Goal: Information Seeking & Learning: Learn about a topic

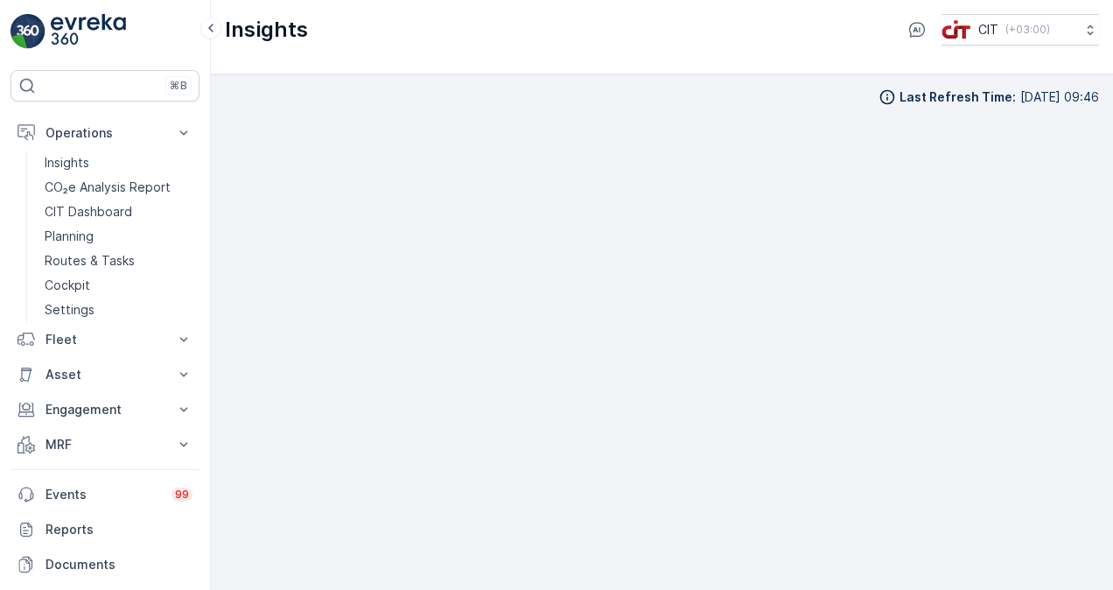
scroll to position [15, 0]
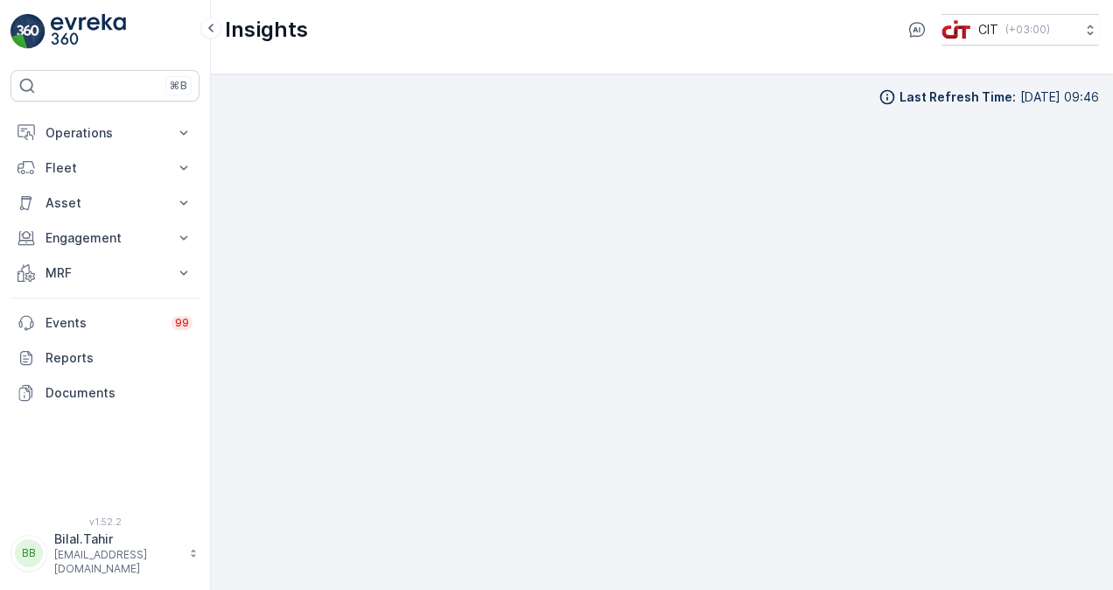
scroll to position [12, 0]
click at [1099, 363] on div "Last Refresh Time : 12.10.2025 09:46" at bounding box center [662, 331] width 902 height 515
click at [185, 131] on icon at bounding box center [184, 132] width 8 height 4
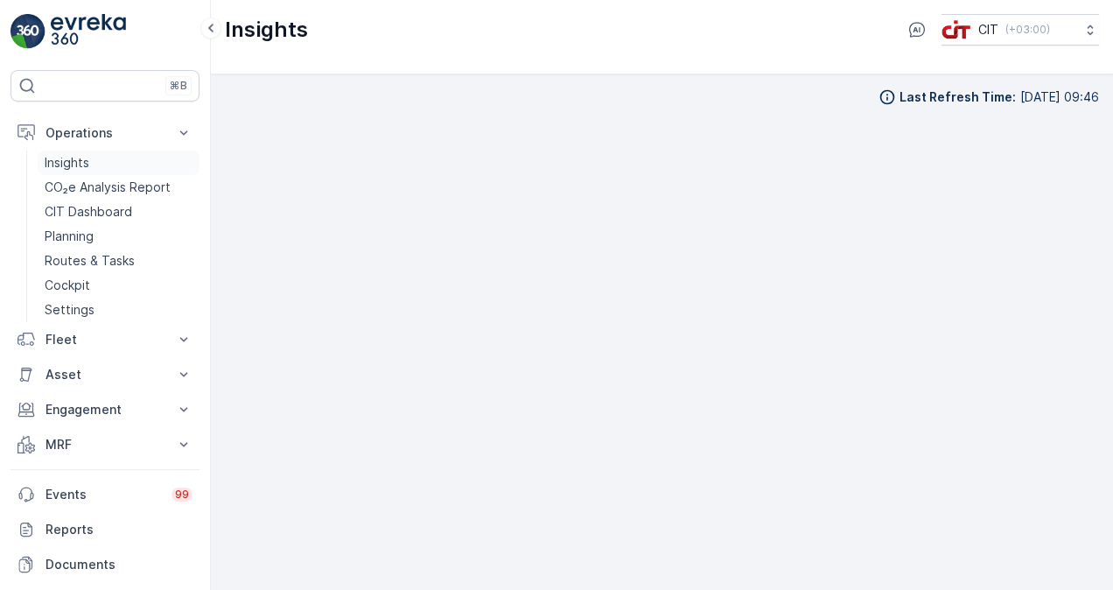
click at [77, 167] on p "Insights" at bounding box center [67, 162] width 45 height 17
click at [93, 191] on p "CO₂e Analysis Report" at bounding box center [108, 186] width 126 height 17
click at [128, 215] on p "CIT Dashboard" at bounding box center [88, 211] width 87 height 17
click at [101, 204] on p "CIT Dashboard" at bounding box center [88, 211] width 87 height 17
click at [661, 96] on div "Last Refresh Time : 12.10.2025 09:46" at bounding box center [662, 96] width 874 height 17
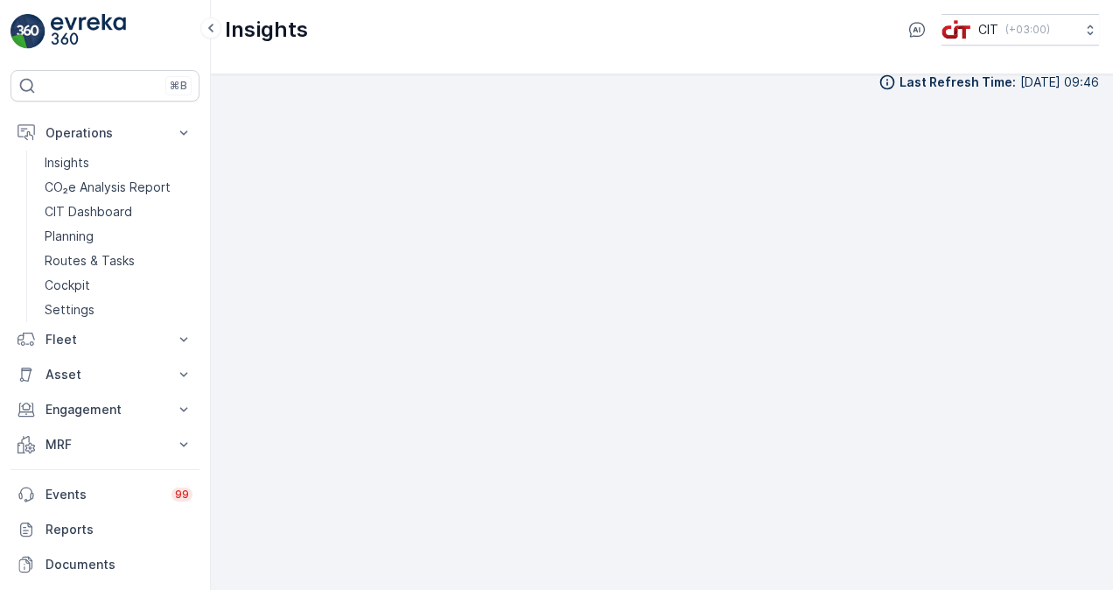
scroll to position [15, 0]
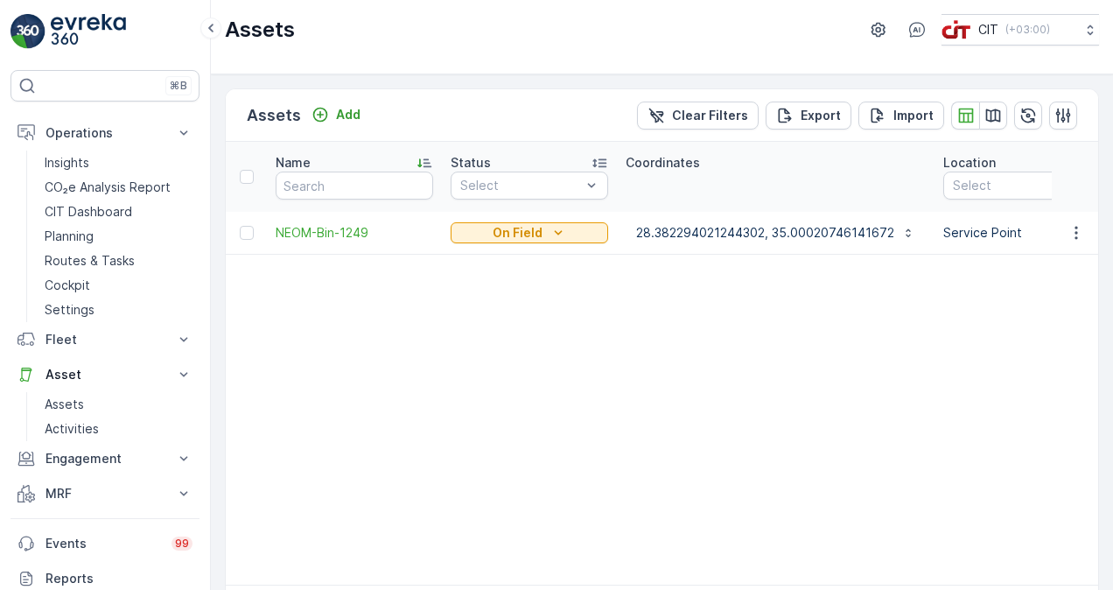
scroll to position [0, 811]
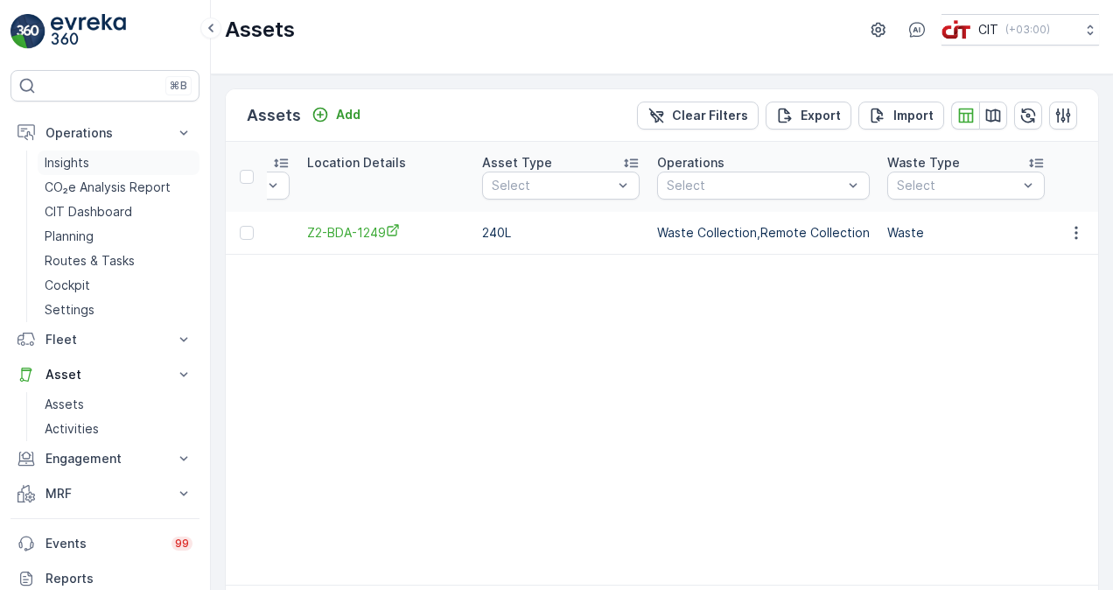
click at [74, 155] on p "Insights" at bounding box center [67, 162] width 45 height 17
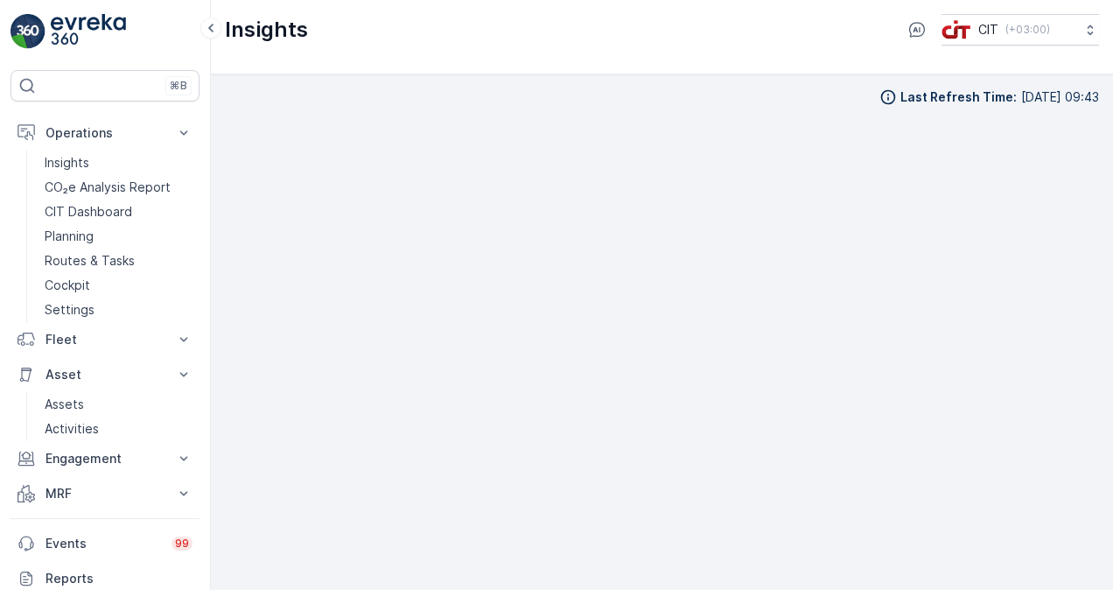
scroll to position [12, 0]
click at [111, 161] on link "Insights" at bounding box center [119, 162] width 162 height 24
click at [637, 59] on div "Insights CIT ( +03:00 )" at bounding box center [662, 37] width 902 height 74
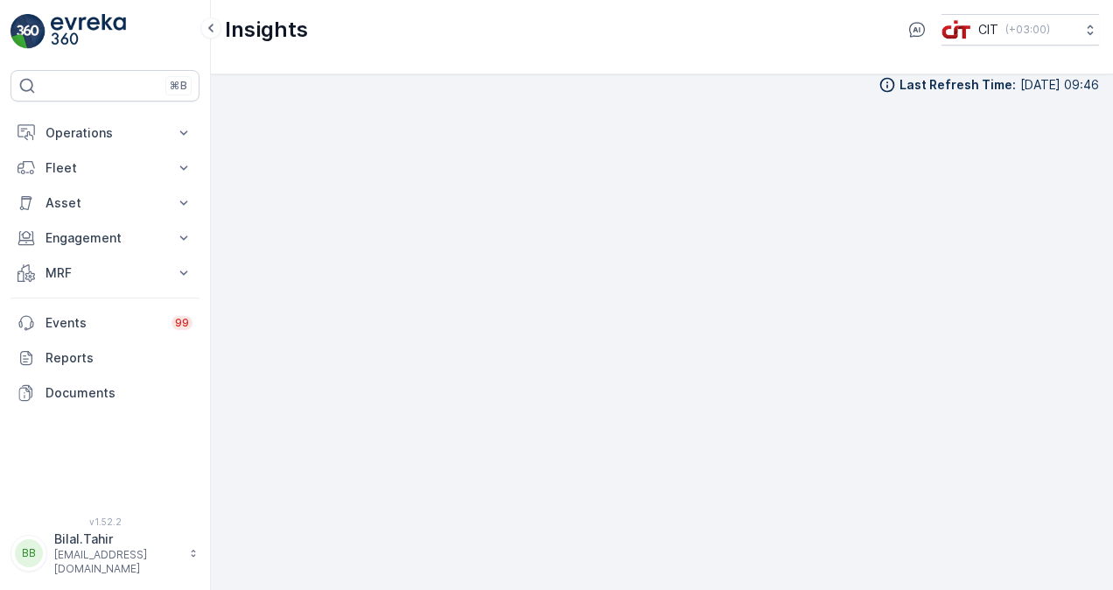
scroll to position [12, 0]
click at [163, 226] on button "Engagement" at bounding box center [104, 237] width 189 height 35
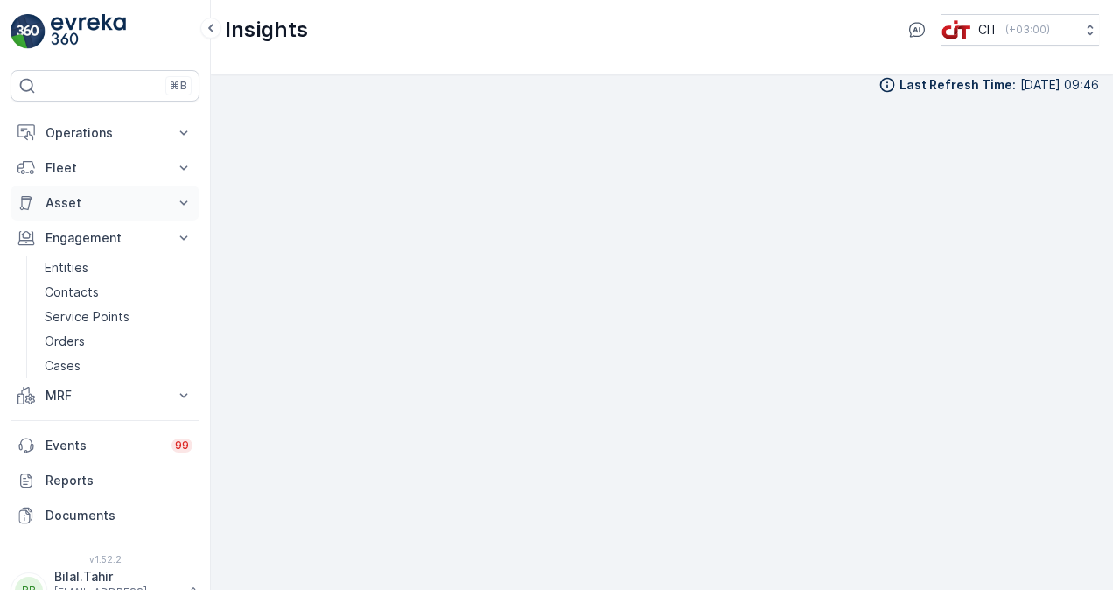
click at [171, 203] on button "Asset" at bounding box center [104, 202] width 189 height 35
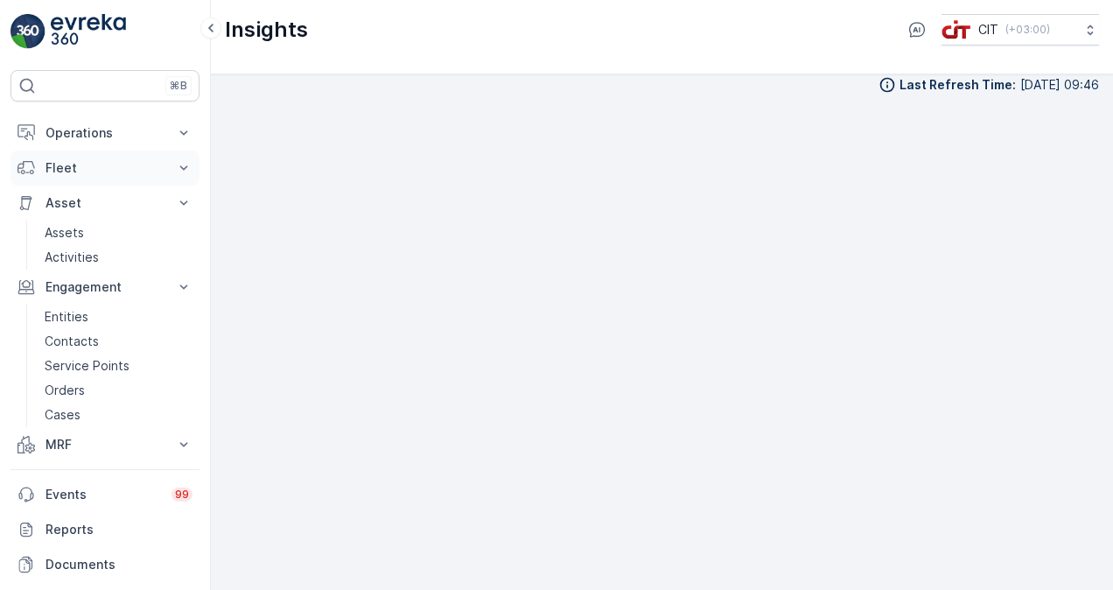
click at [177, 169] on icon at bounding box center [183, 167] width 17 height 17
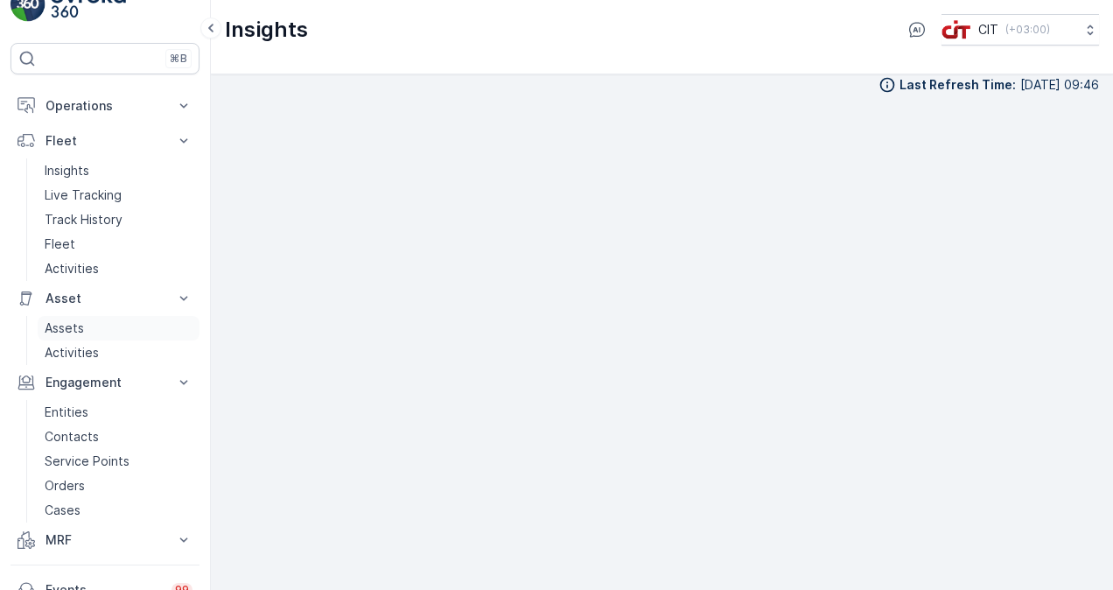
scroll to position [0, 0]
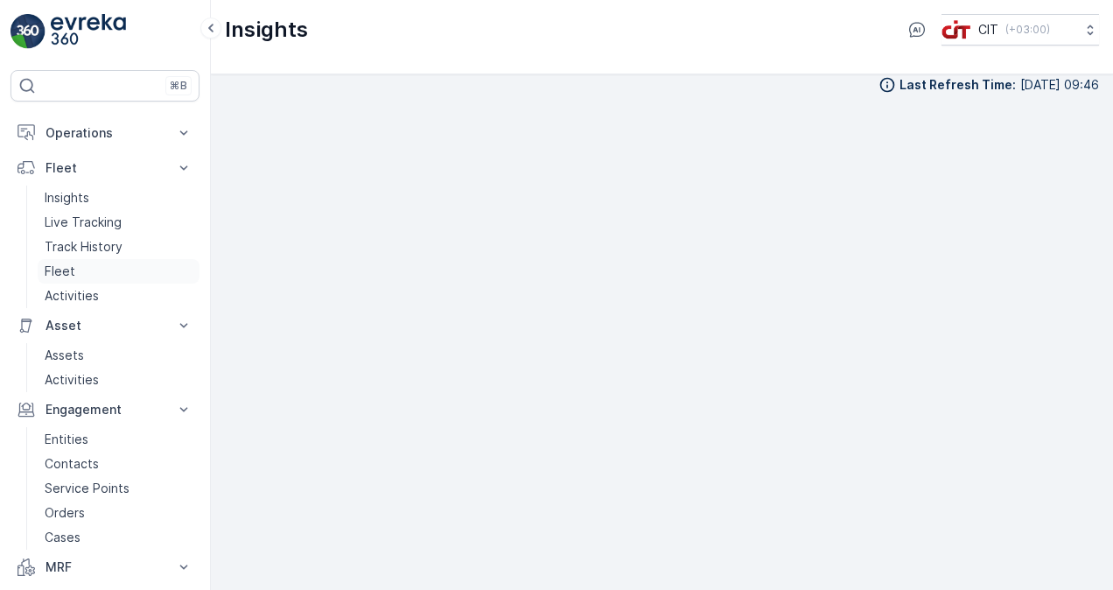
click at [108, 267] on link "Fleet" at bounding box center [119, 271] width 162 height 24
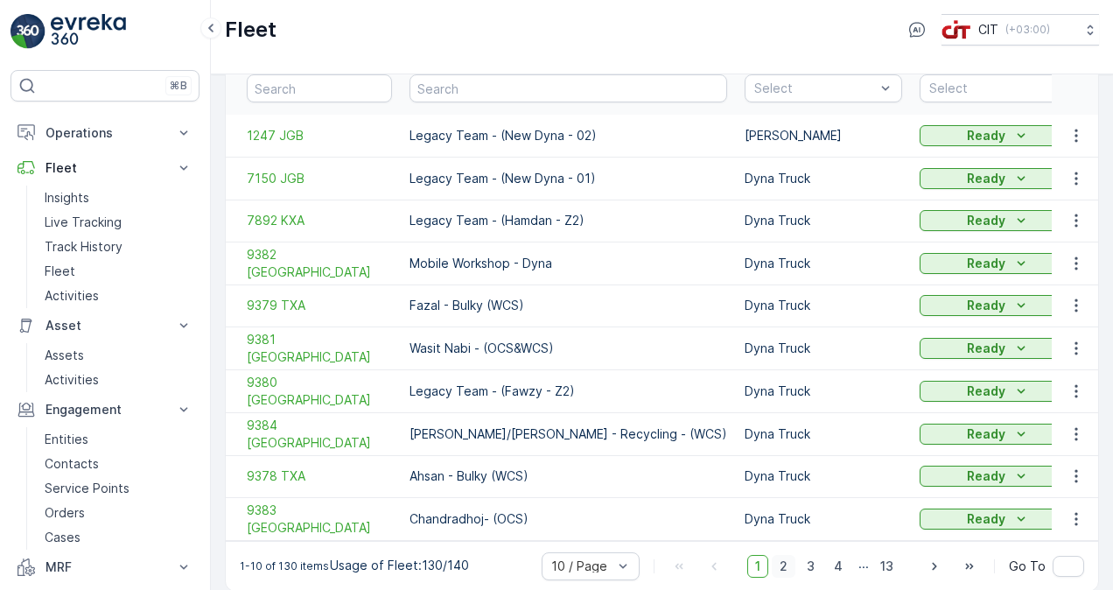
click at [787, 555] on span "2" at bounding box center [783, 566] width 24 height 23
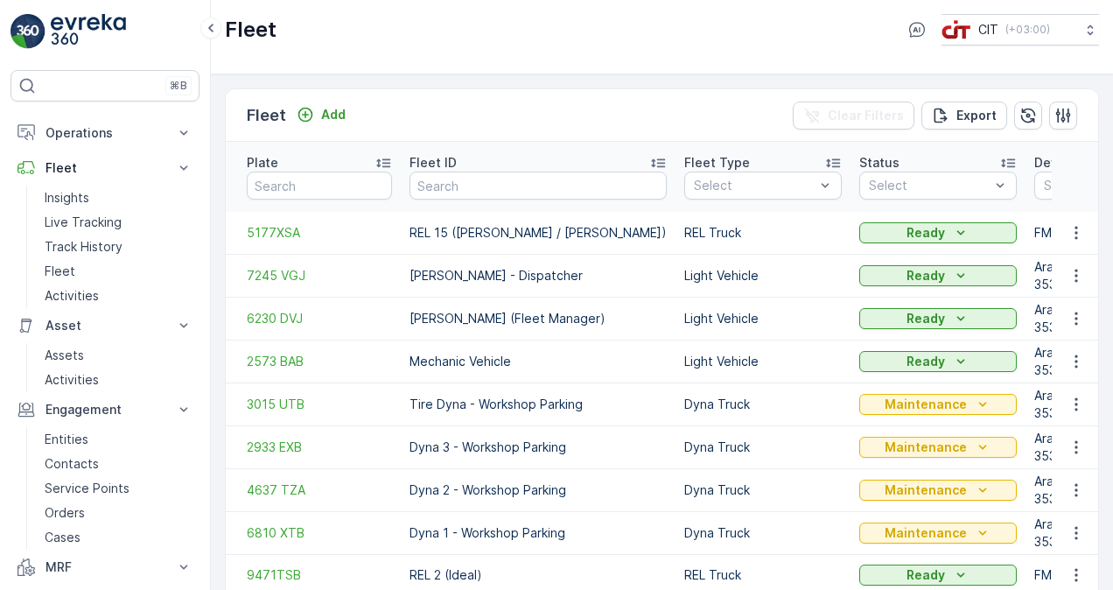
scroll to position [87, 0]
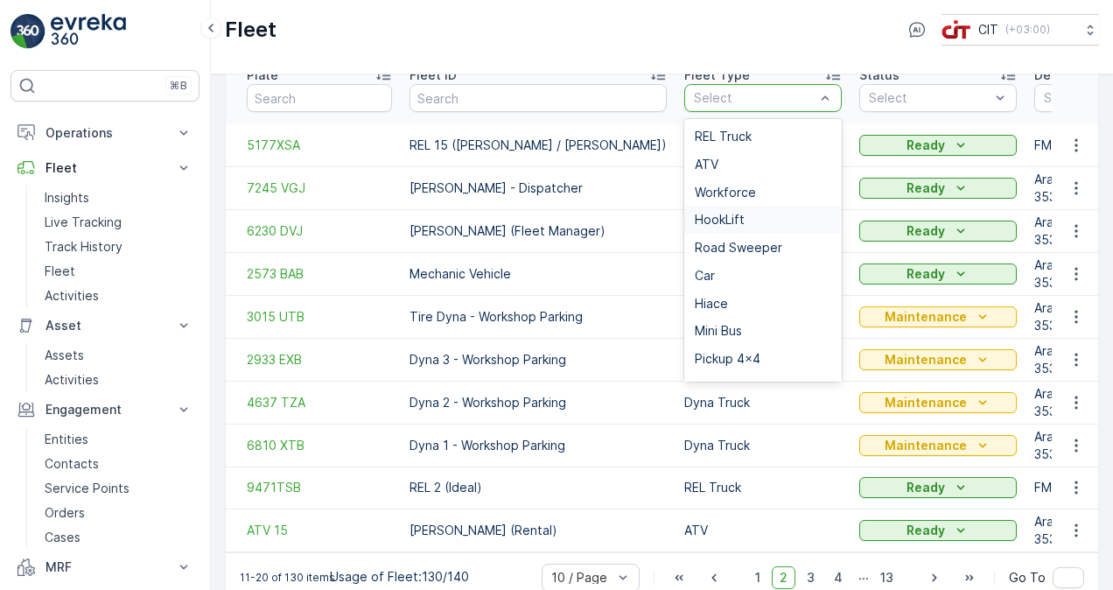
click at [701, 213] on div "HookLift" at bounding box center [763, 220] width 136 height 14
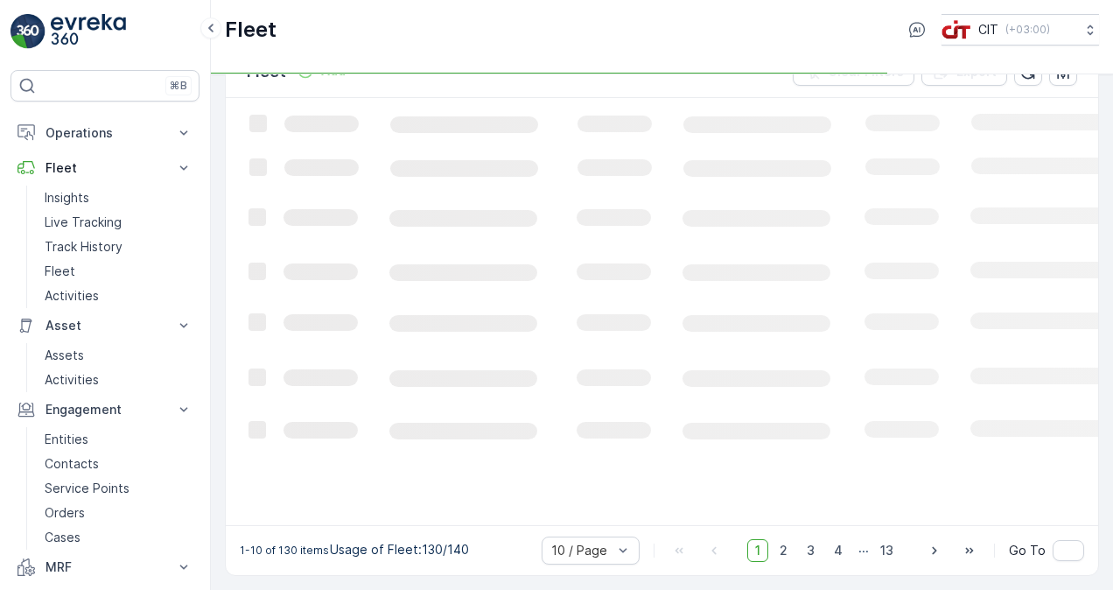
scroll to position [42, 0]
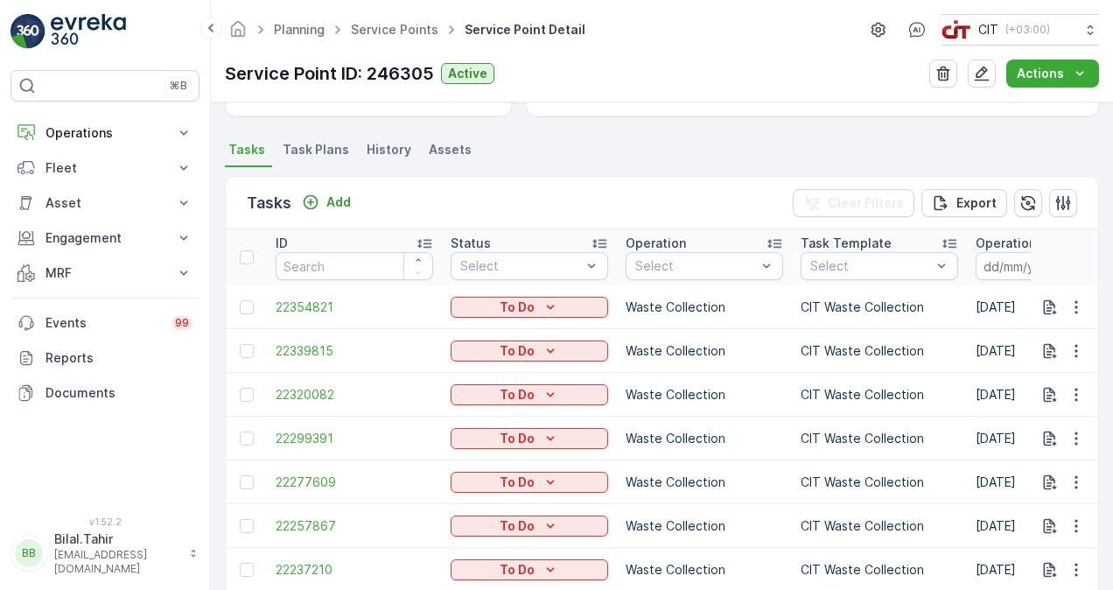
scroll to position [525, 0]
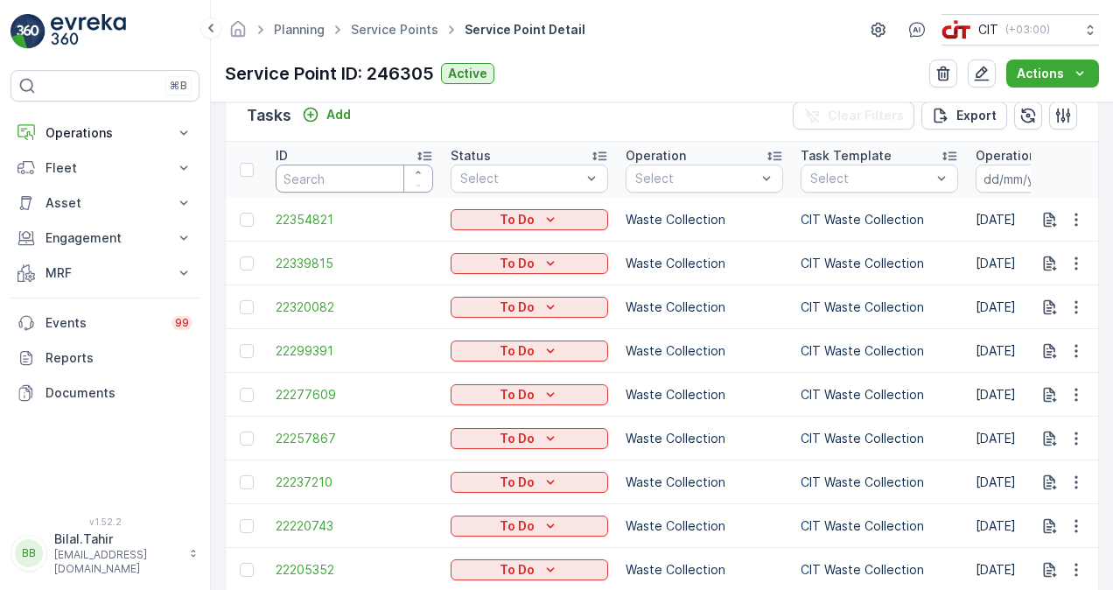
click at [324, 181] on input "number" at bounding box center [354, 178] width 157 height 28
paste input "45565201629"
type input "45565201629"
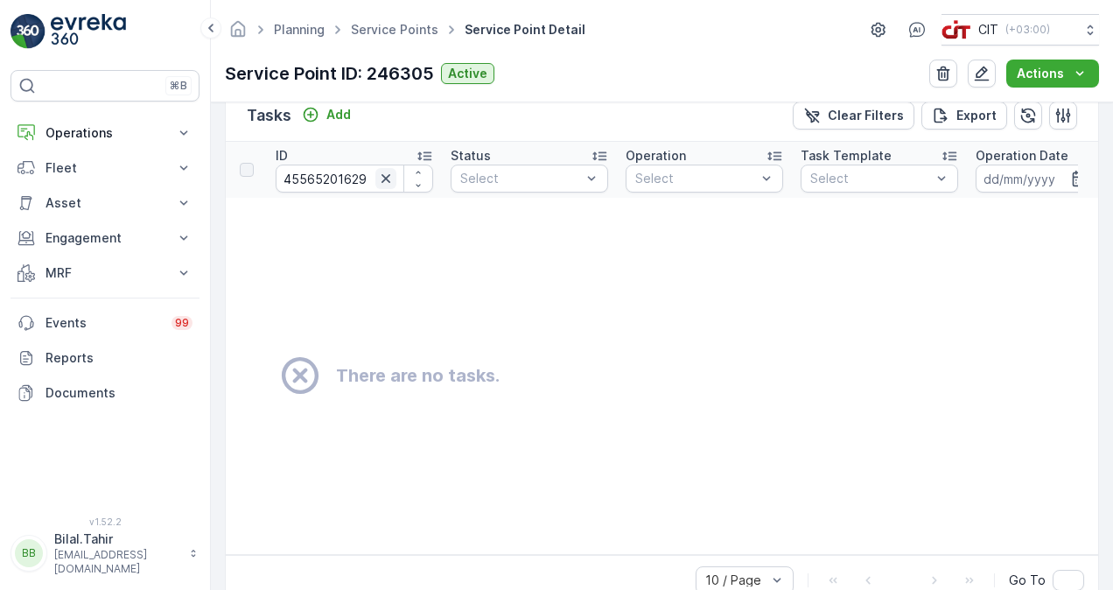
click at [387, 174] on icon "button" at bounding box center [385, 178] width 17 height 17
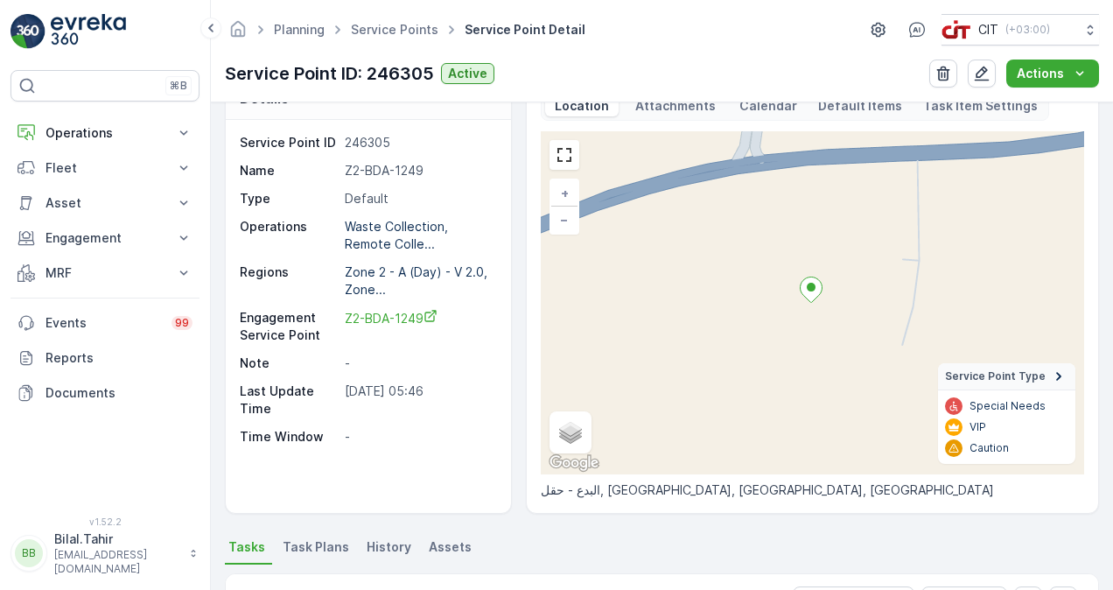
scroll to position [38, 0]
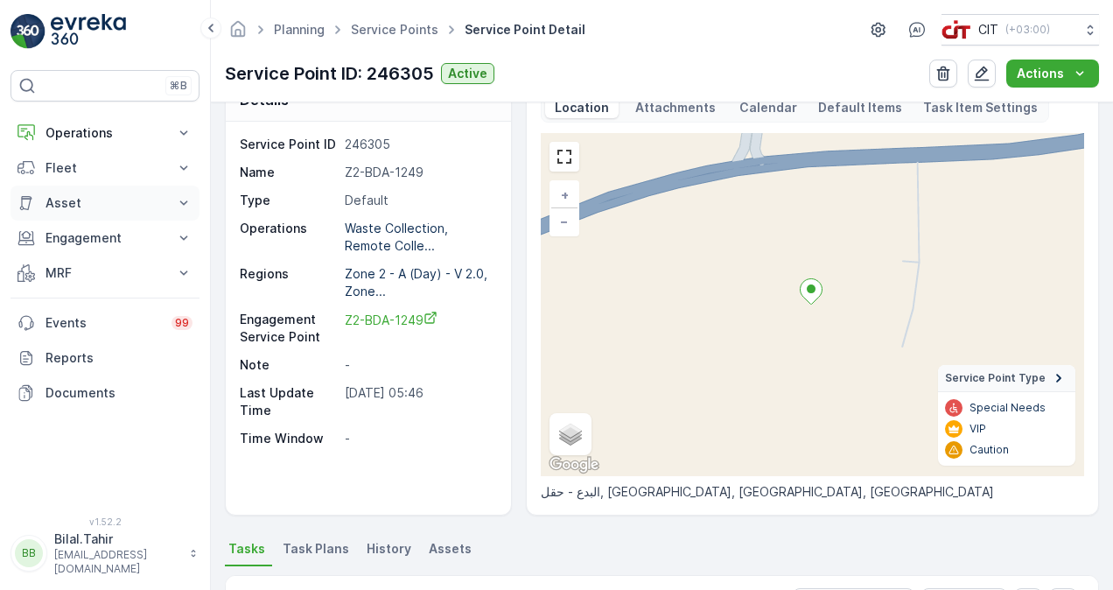
click at [181, 207] on icon at bounding box center [183, 202] width 17 height 17
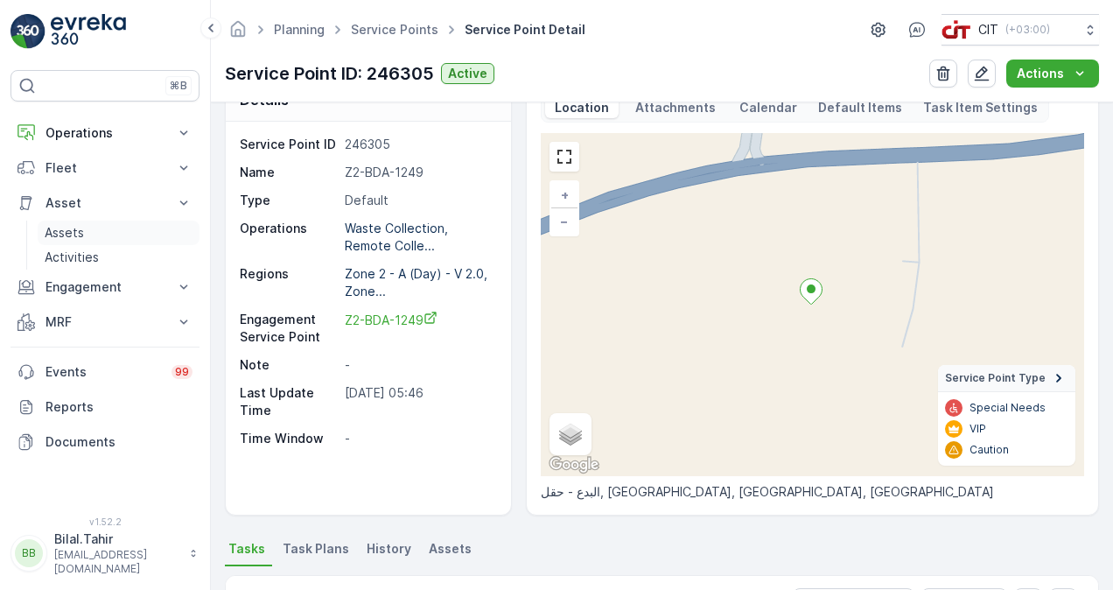
click at [62, 234] on p "Assets" at bounding box center [64, 232] width 39 height 17
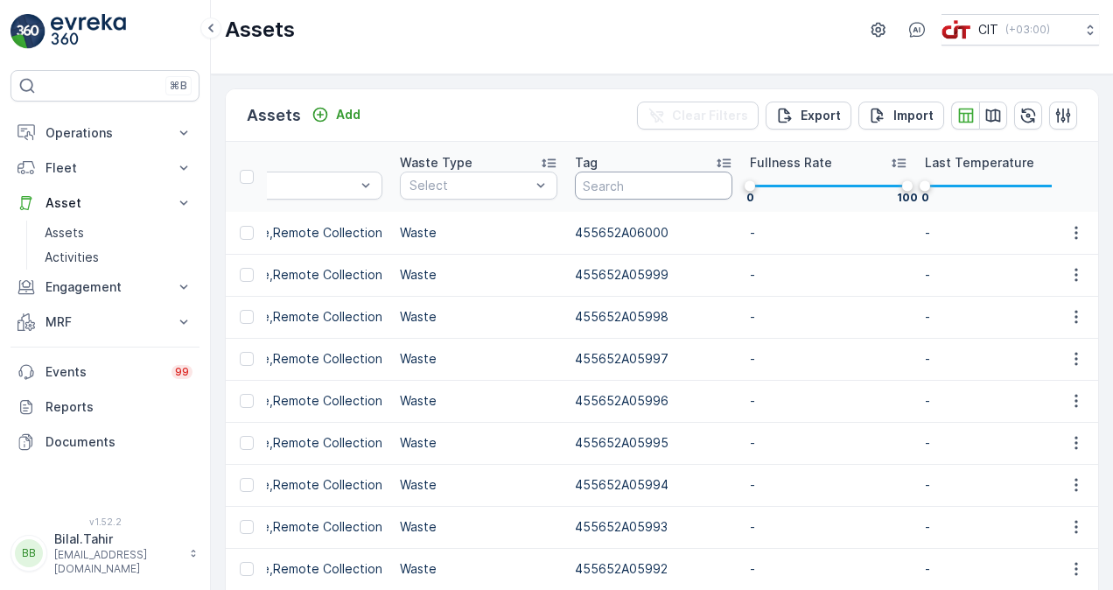
click at [646, 181] on input "text" at bounding box center [653, 185] width 157 height 28
paste input "455652A01629"
type input "455652A01629"
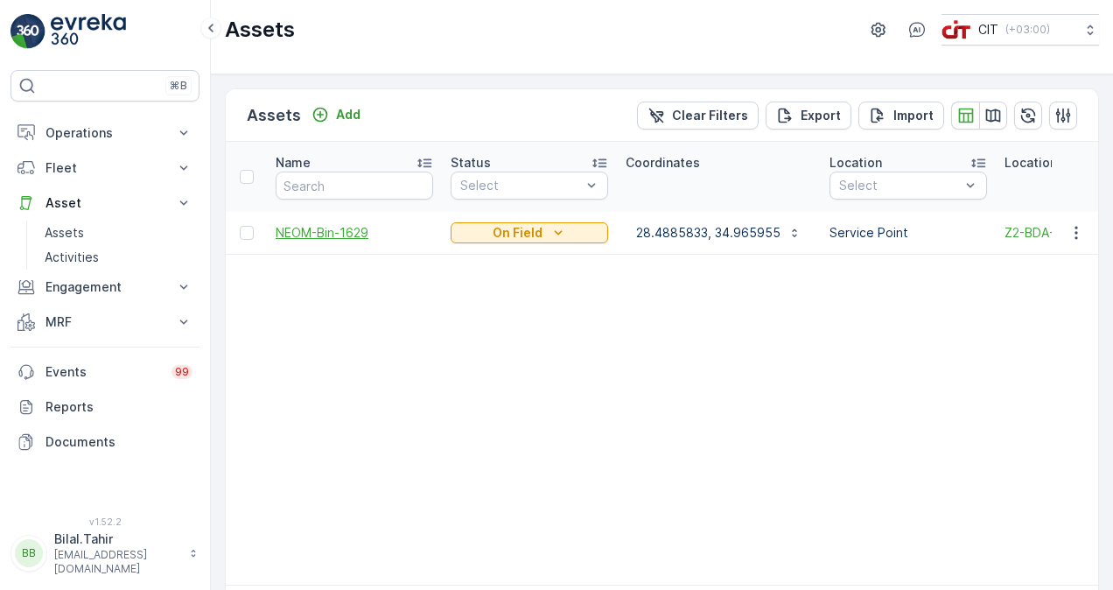
click at [317, 231] on span "NEOM-Bin-1629" at bounding box center [354, 232] width 157 height 17
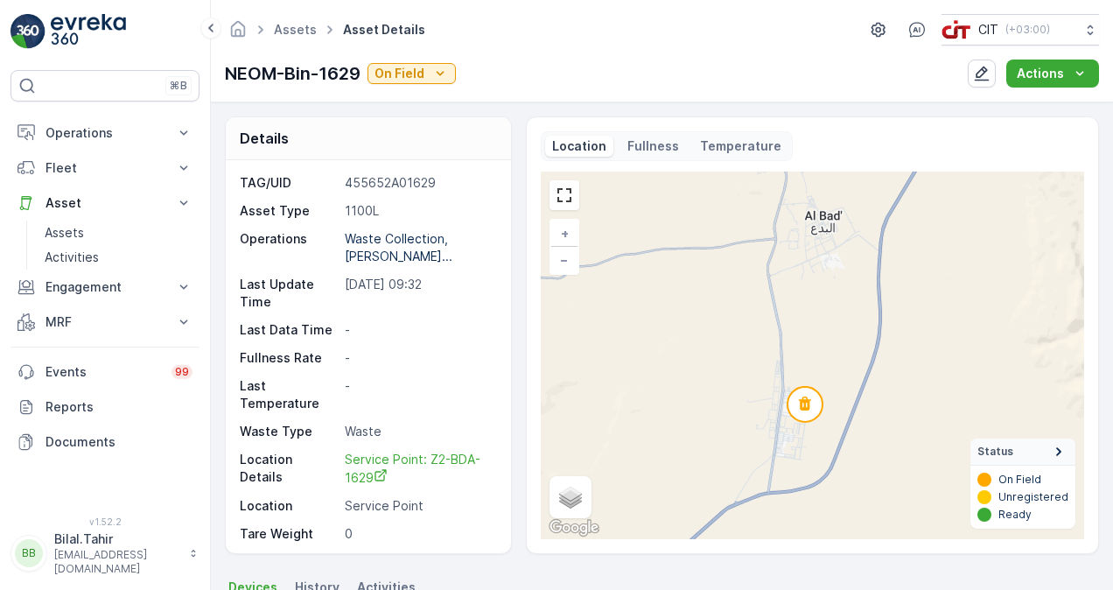
drag, startPoint x: 681, startPoint y: 387, endPoint x: 767, endPoint y: 516, distance: 155.8
click at [767, 516] on div "+ − Satellite Roadmap Terrain Hybrid Leaflet Keyboard shortcuts Map Data Map da…" at bounding box center [812, 354] width 543 height 367
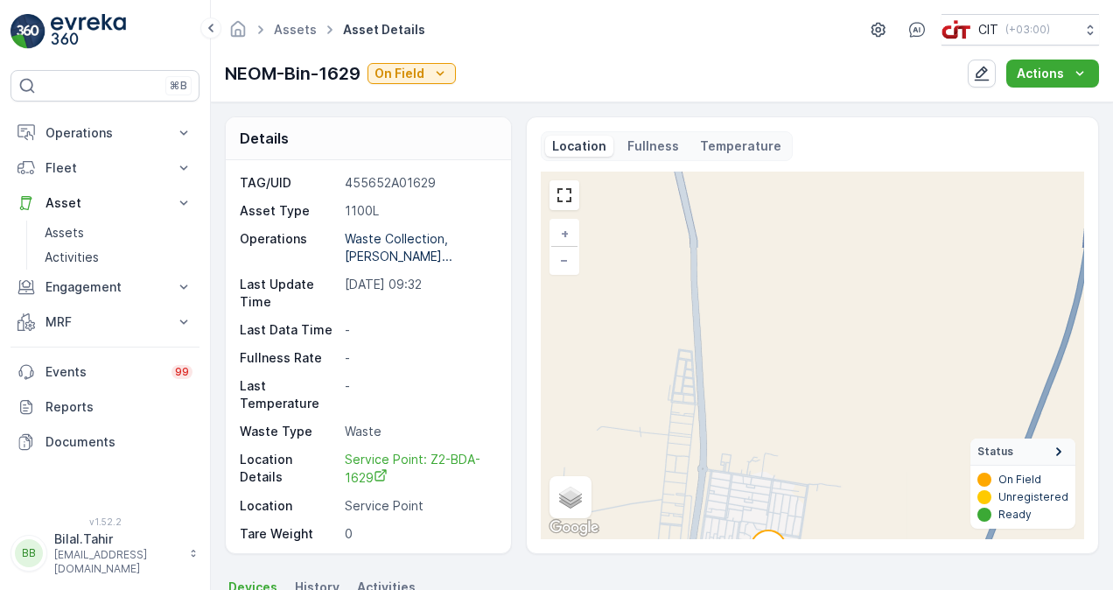
drag, startPoint x: 815, startPoint y: 499, endPoint x: 813, endPoint y: 351, distance: 147.8
click at [813, 351] on div "+ − Satellite Roadmap Terrain Hybrid Leaflet Keyboard shortcuts Map Data Map da…" at bounding box center [812, 354] width 543 height 367
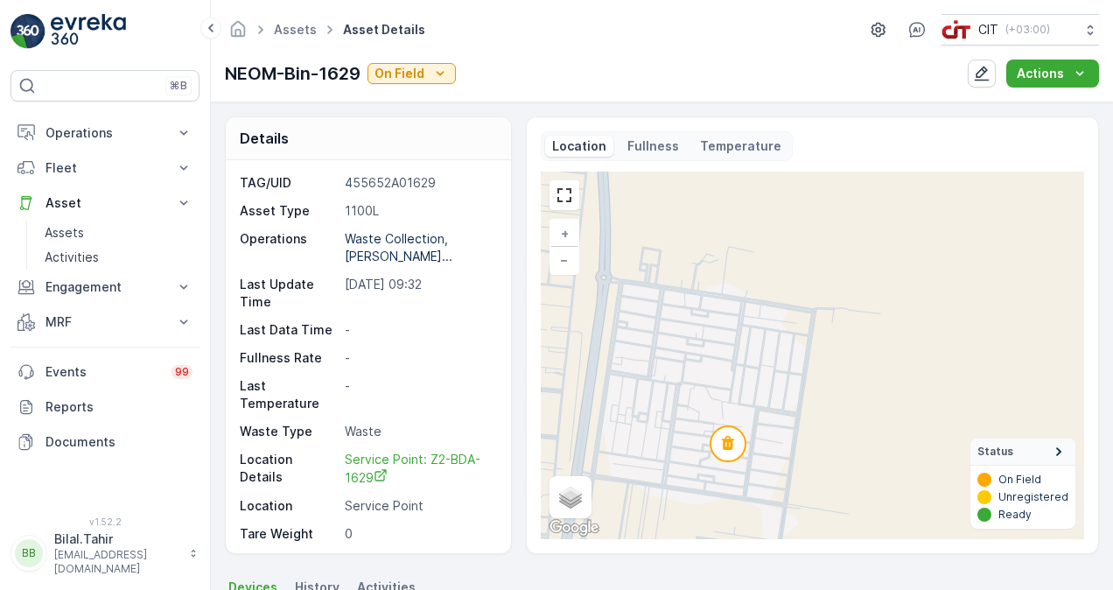
drag, startPoint x: 754, startPoint y: 467, endPoint x: 798, endPoint y: 374, distance: 103.3
click at [797, 374] on div "+ − Satellite Roadmap Terrain Hybrid Leaflet Keyboard shortcuts Map Data Map da…" at bounding box center [812, 354] width 543 height 367
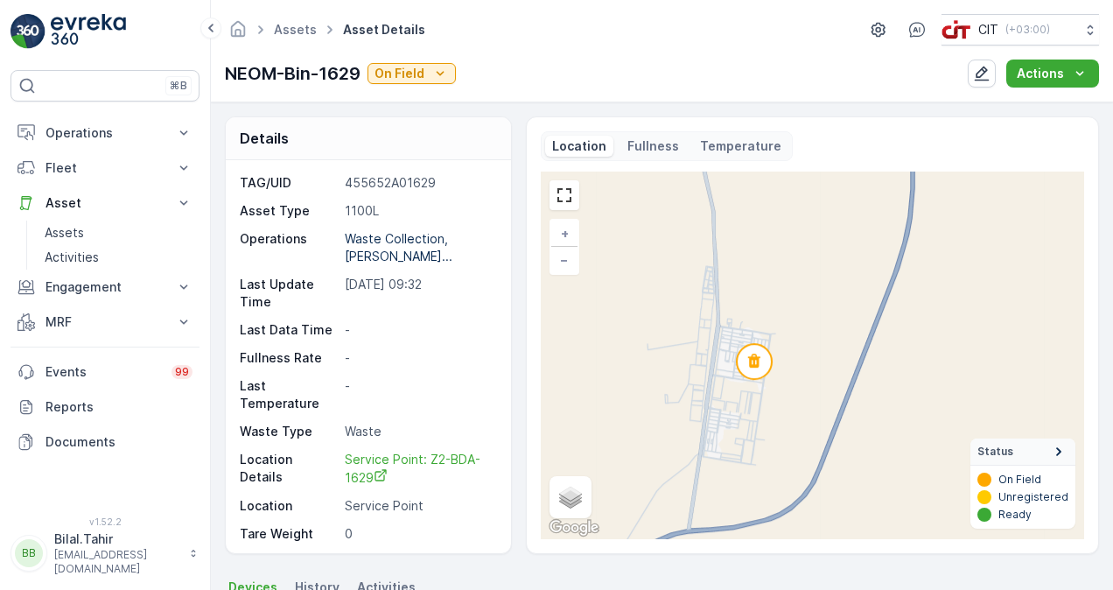
drag, startPoint x: 771, startPoint y: 475, endPoint x: 778, endPoint y: 376, distance: 99.1
click at [777, 376] on div "+ − Satellite Roadmap Terrain Hybrid Leaflet Keyboard shortcuts Map Data Map da…" at bounding box center [812, 354] width 543 height 367
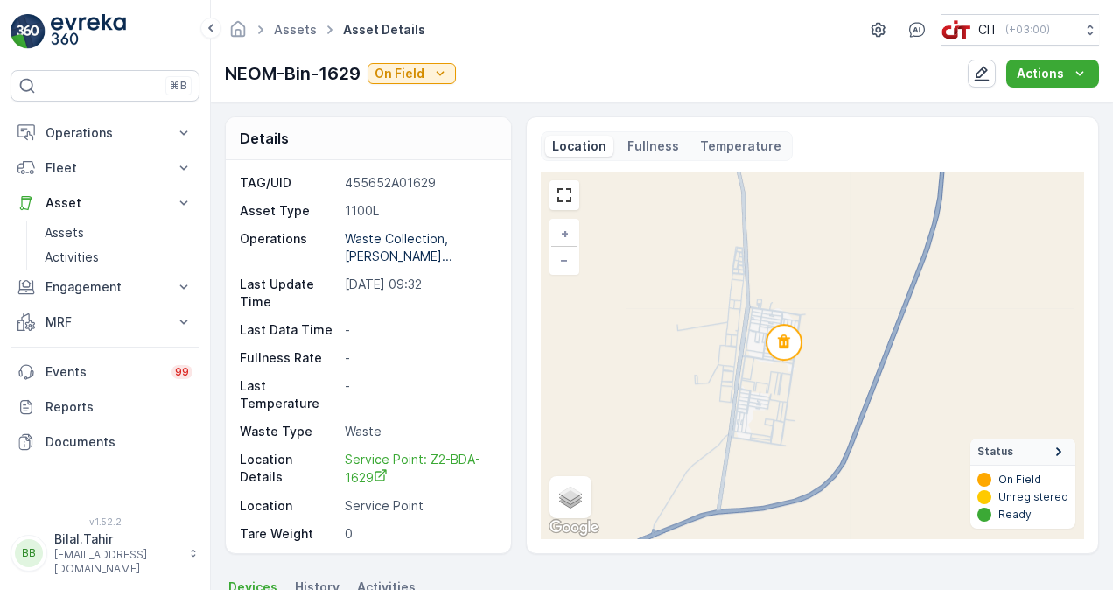
drag, startPoint x: 763, startPoint y: 412, endPoint x: 787, endPoint y: 443, distance: 39.9
click at [787, 443] on div "+ − Satellite Roadmap Terrain Hybrid Leaflet Keyboard shortcuts Map Data Map da…" at bounding box center [812, 354] width 543 height 367
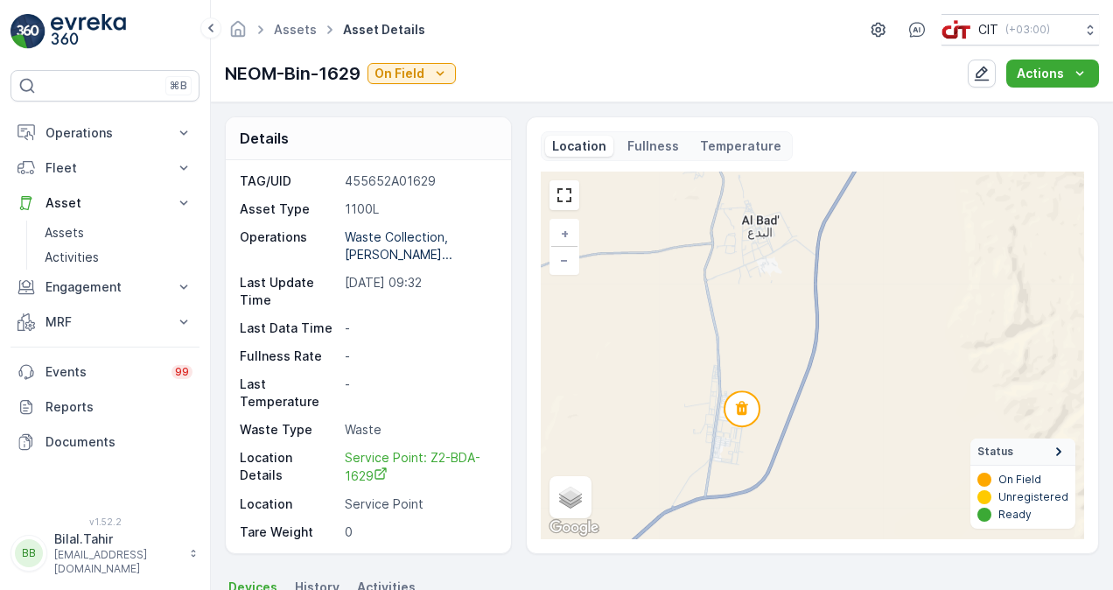
scroll to position [3, 0]
click at [522, 392] on div "Details TAG/UID 455652A01629 Asset Type 1100L Operations Waste Collection,Bin M…" at bounding box center [662, 334] width 874 height 437
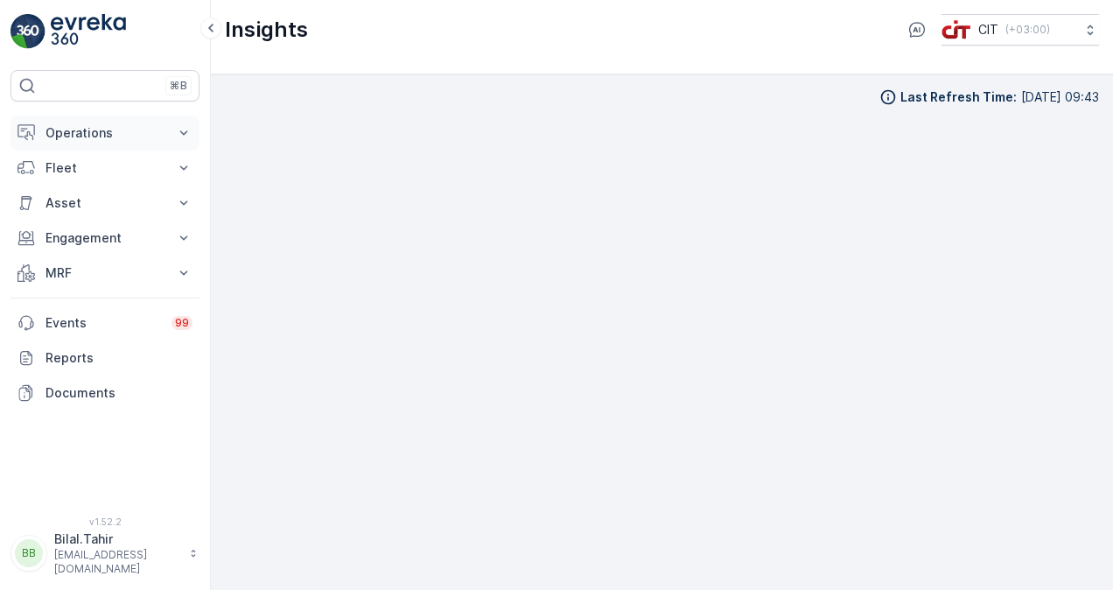
click at [163, 136] on p "Operations" at bounding box center [104, 132] width 119 height 17
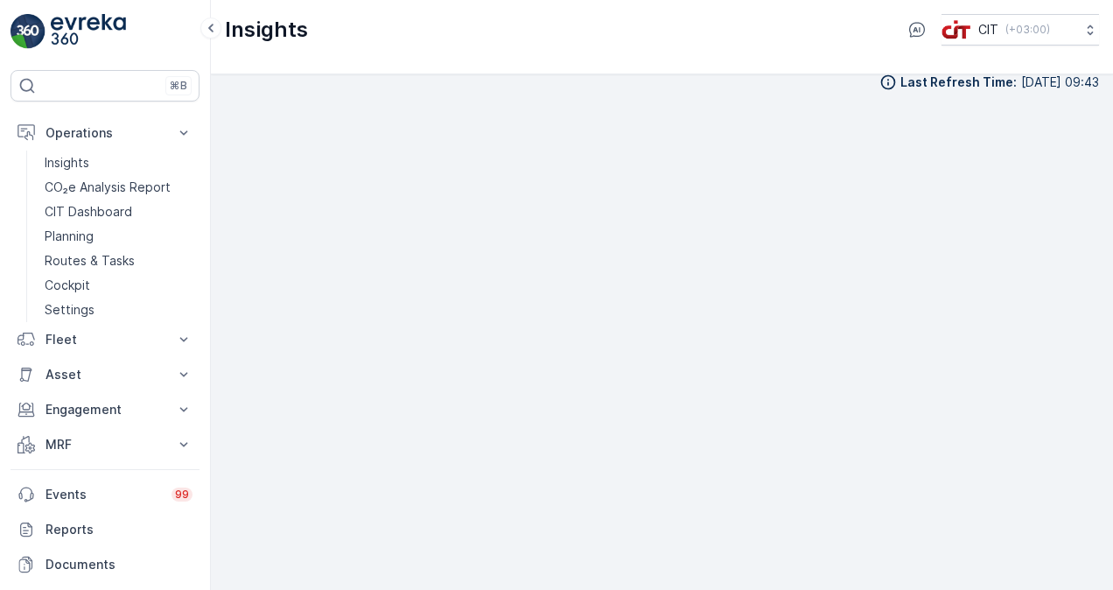
scroll to position [15, 0]
click at [717, 86] on div "Last Refresh Time : 12.10.2025 09:43" at bounding box center [662, 81] width 874 height 17
click at [218, 388] on div "Last Refresh Time : 12.10.2025 09:43" at bounding box center [662, 331] width 902 height 515
click at [775, 70] on div "Insights CIT ( +03:00 )" at bounding box center [662, 37] width 902 height 74
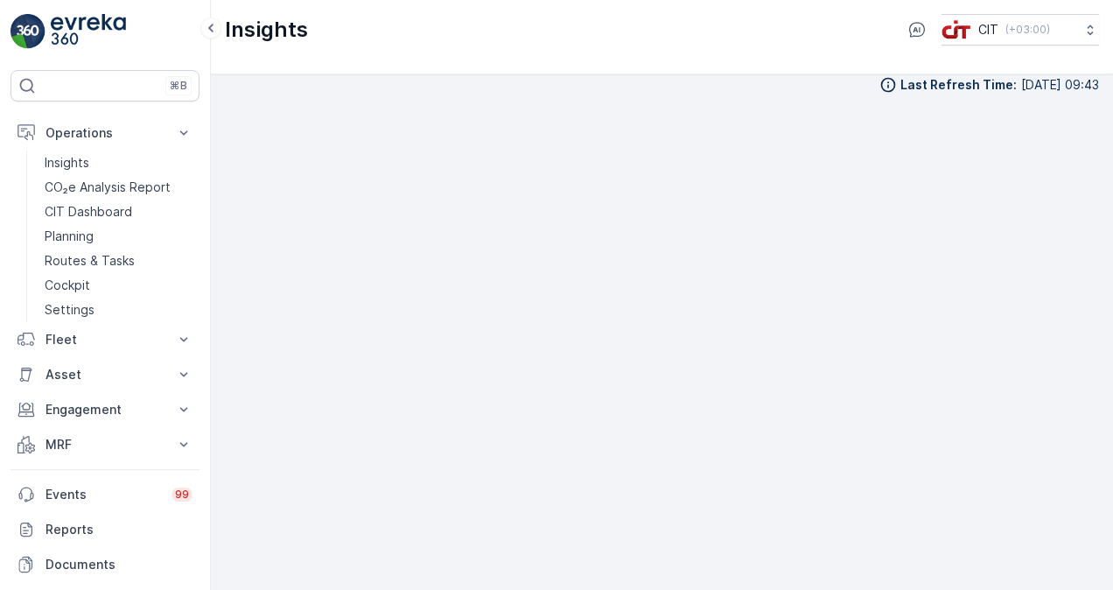
scroll to position [15, 0]
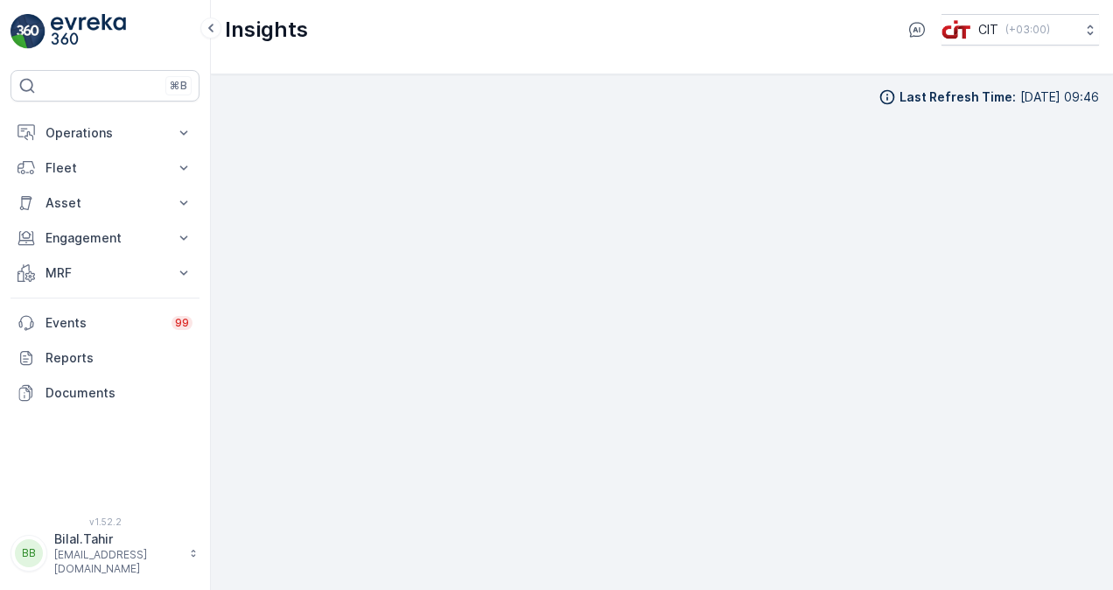
scroll to position [12, 0]
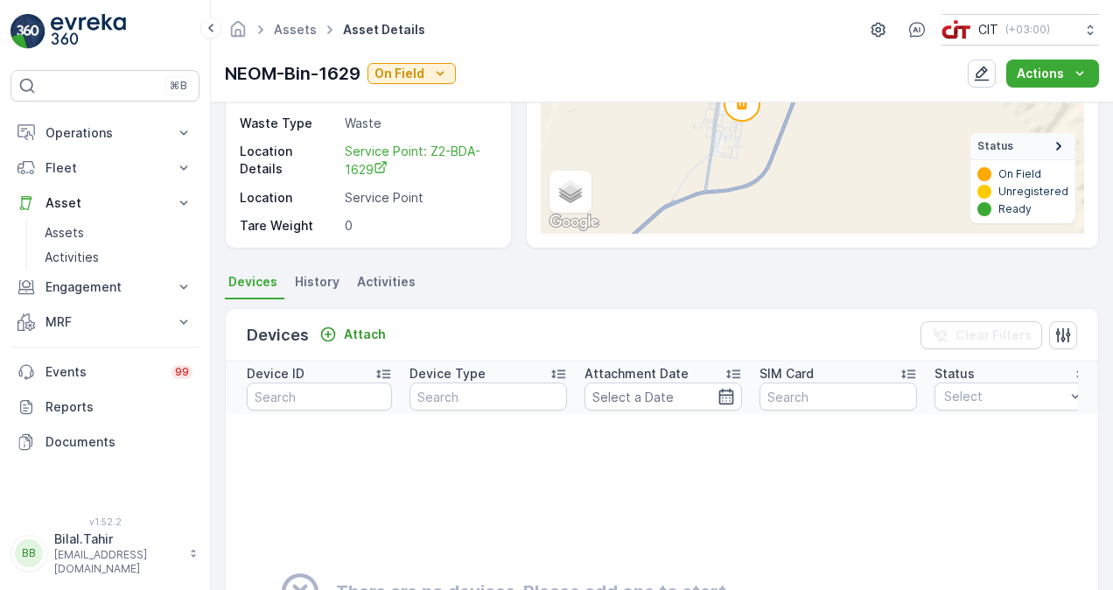
scroll to position [262, 0]
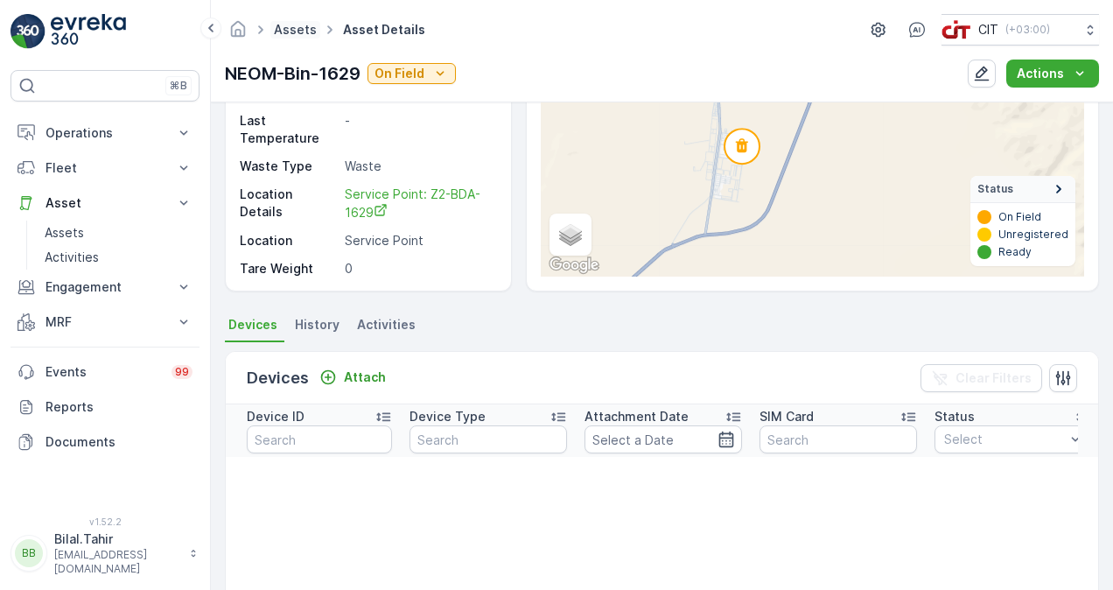
click at [296, 30] on link "Assets" at bounding box center [295, 29] width 43 height 15
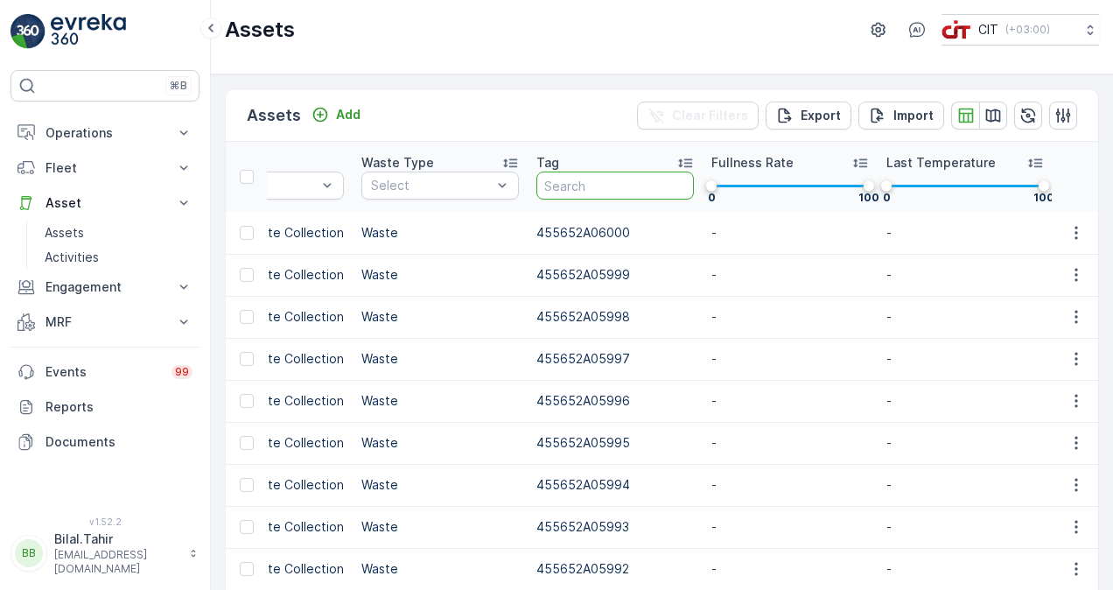
click at [586, 192] on input "text" at bounding box center [614, 185] width 157 height 28
paste input "455652A01249"
type input "455652A01249"
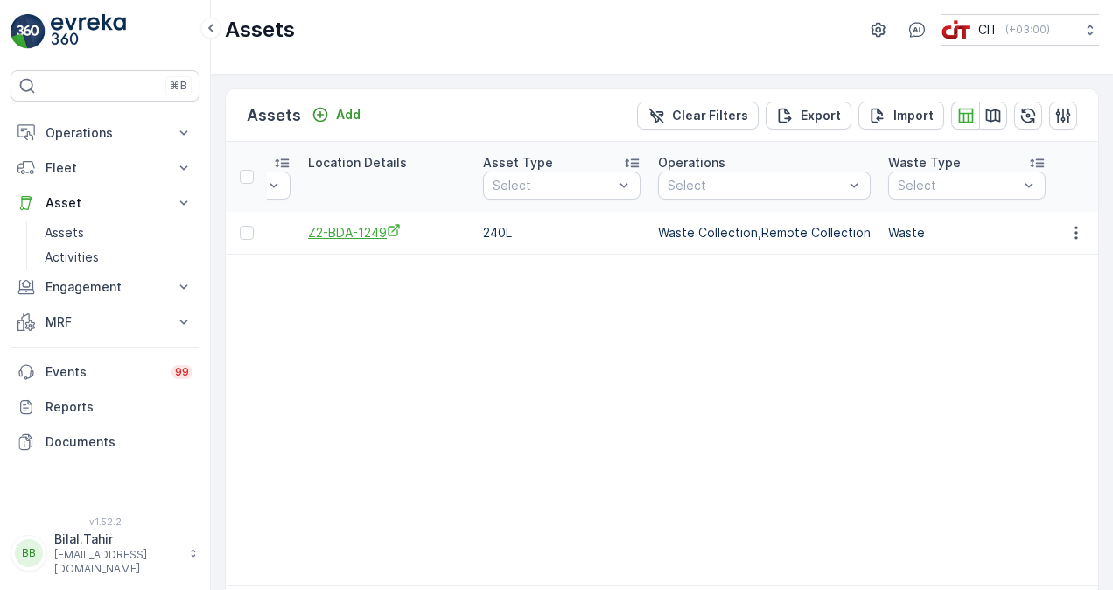
click at [348, 234] on span "Z2-BDA-1249" at bounding box center [386, 232] width 157 height 18
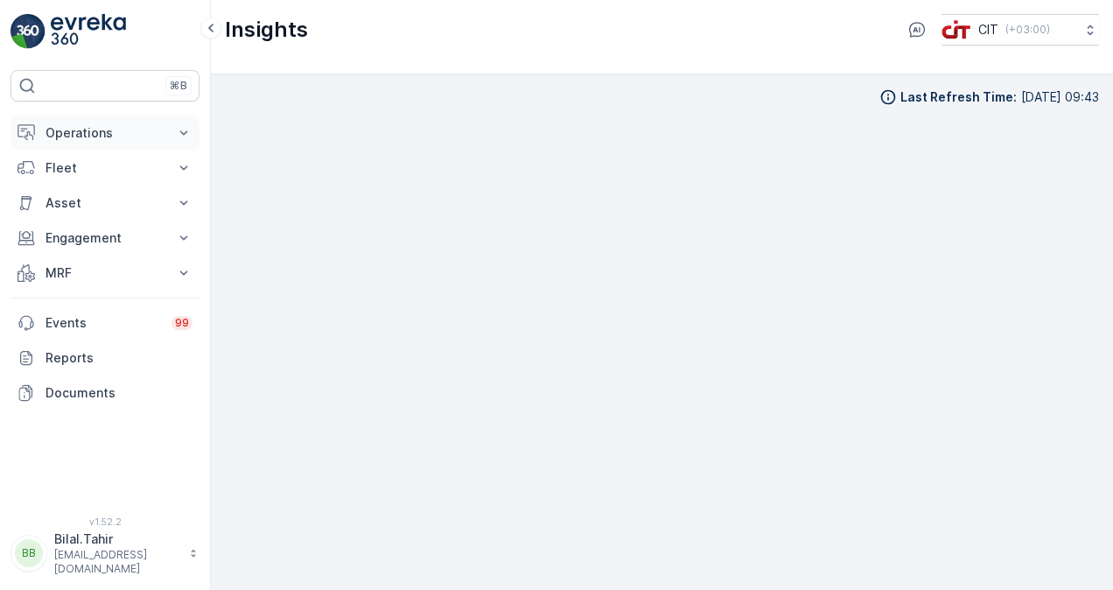
click at [96, 129] on p "Operations" at bounding box center [104, 132] width 119 height 17
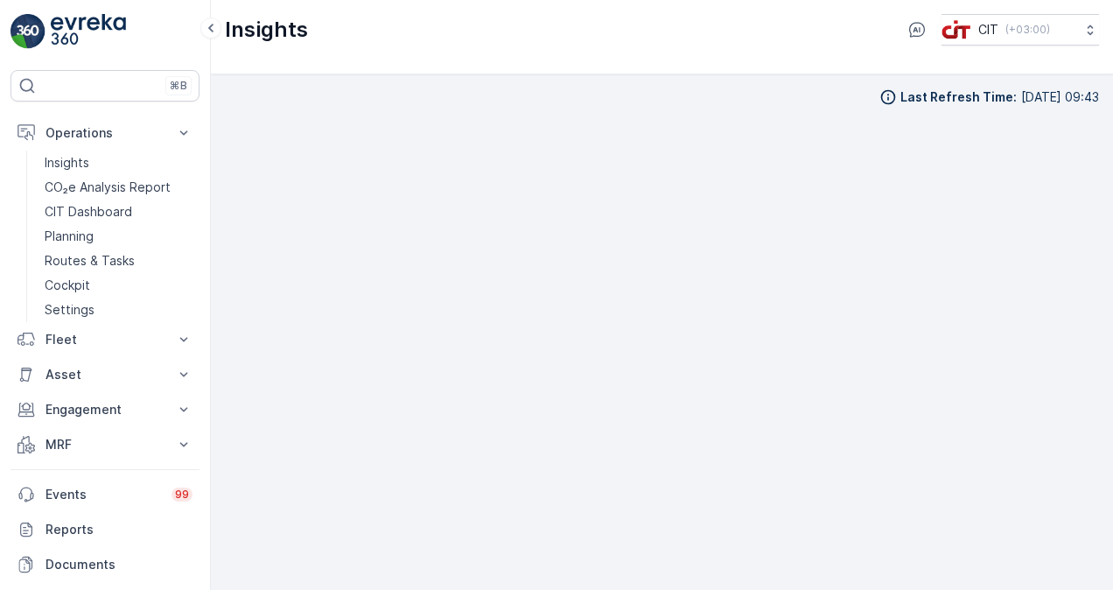
scroll to position [12, 0]
click at [87, 157] on p "Insights" at bounding box center [67, 162] width 45 height 17
click at [107, 208] on p "CIT Dashboard" at bounding box center [88, 211] width 87 height 17
click at [80, 154] on p "Insights" at bounding box center [67, 162] width 45 height 17
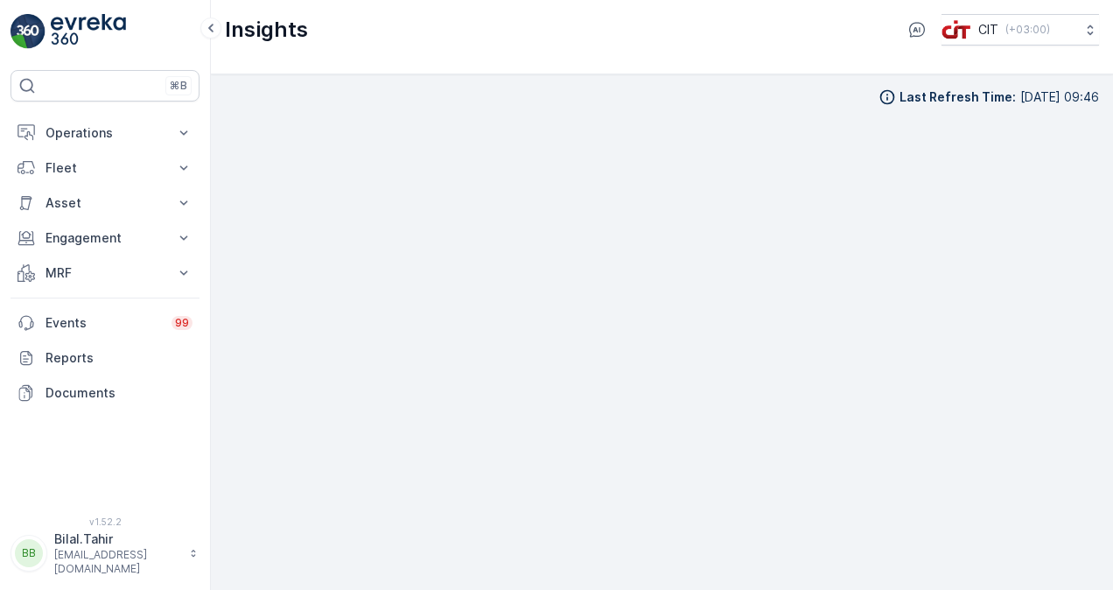
scroll to position [12, 0]
click at [110, 128] on p "Operations" at bounding box center [104, 132] width 119 height 17
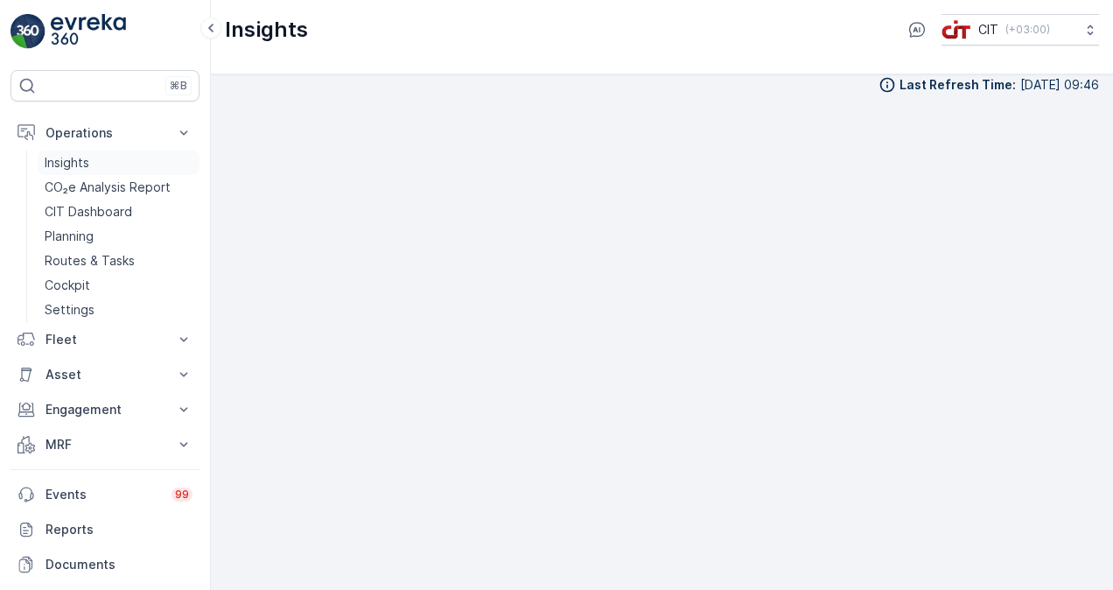
click at [101, 157] on link "Insights" at bounding box center [119, 162] width 162 height 24
click at [73, 283] on p "Cockpit" at bounding box center [67, 284] width 45 height 17
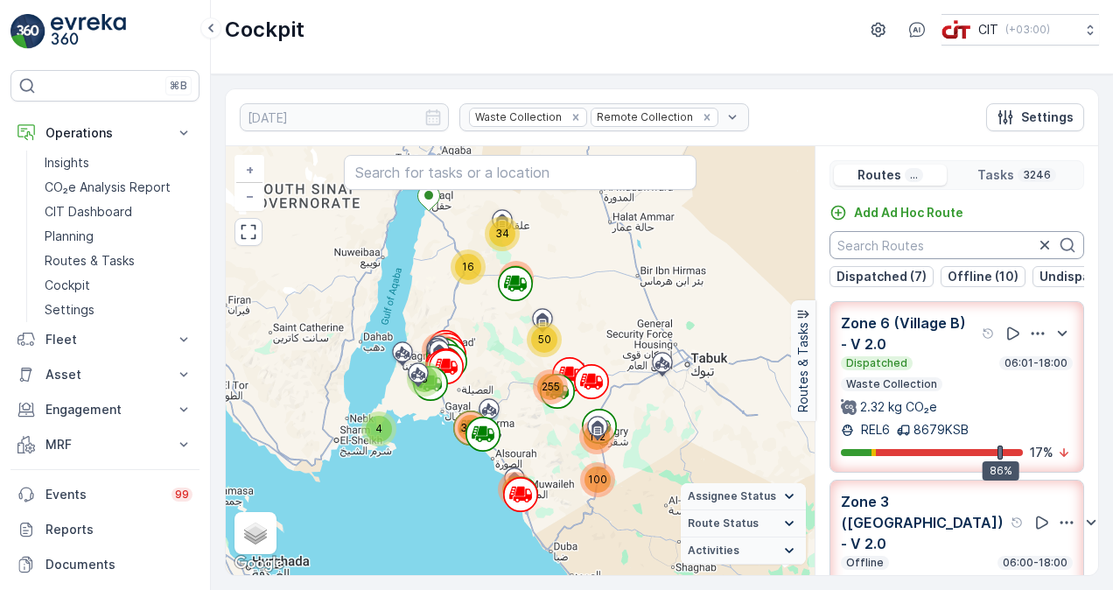
click at [910, 245] on input "text" at bounding box center [956, 245] width 255 height 28
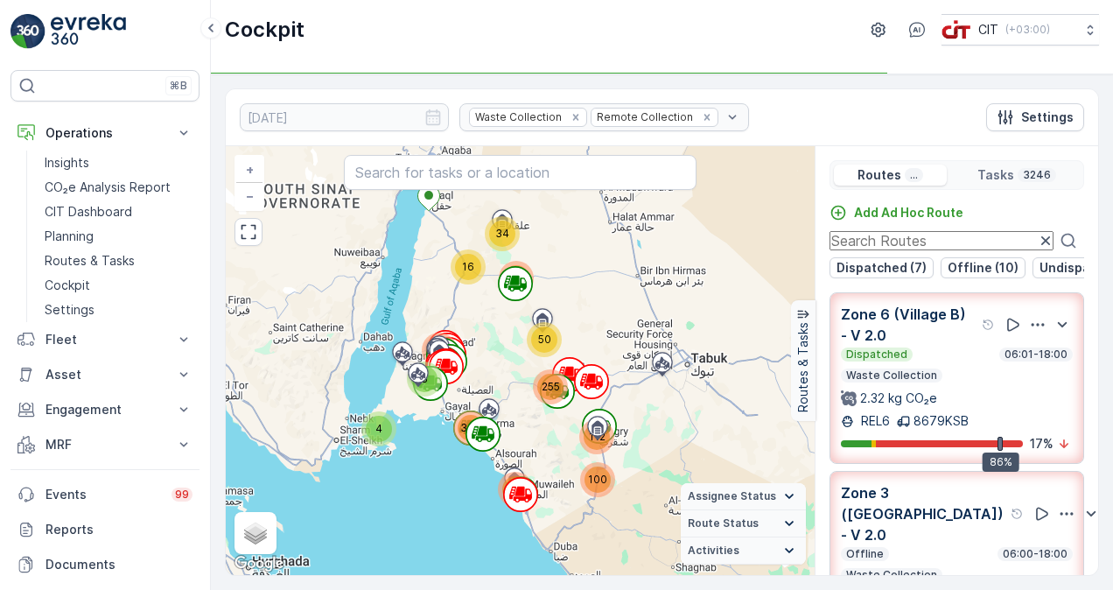
paste input "Zone 2 A (Day) - V 2.0"
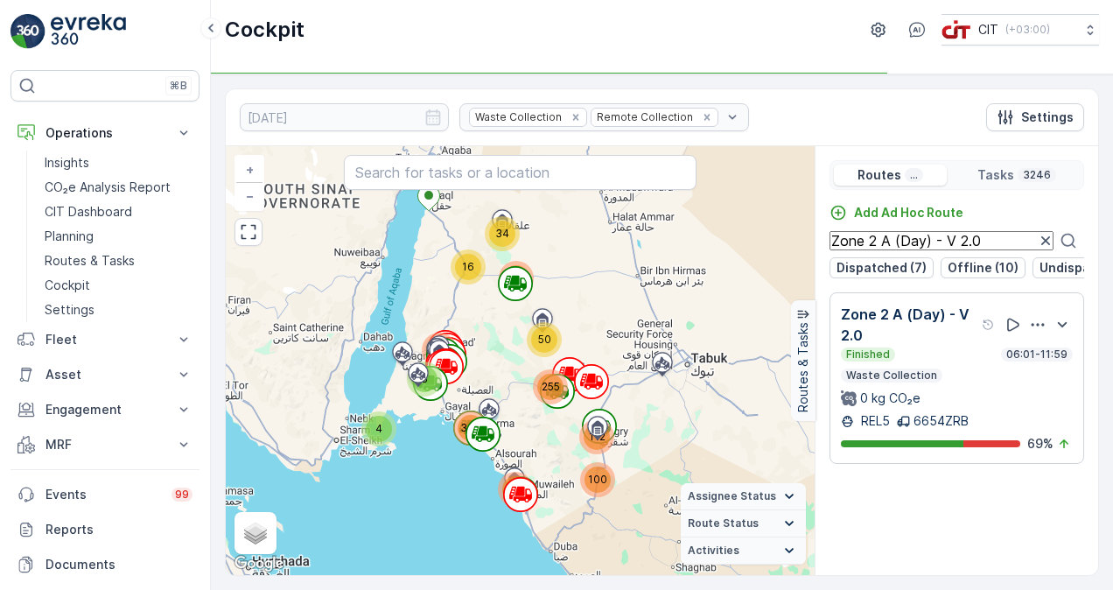
type input "Zone 2 A (Day) - V 2.0"
click at [950, 376] on div "Finished 06:01-11:59 Waste Collection 0 kg CO₂e" at bounding box center [957, 376] width 232 height 59
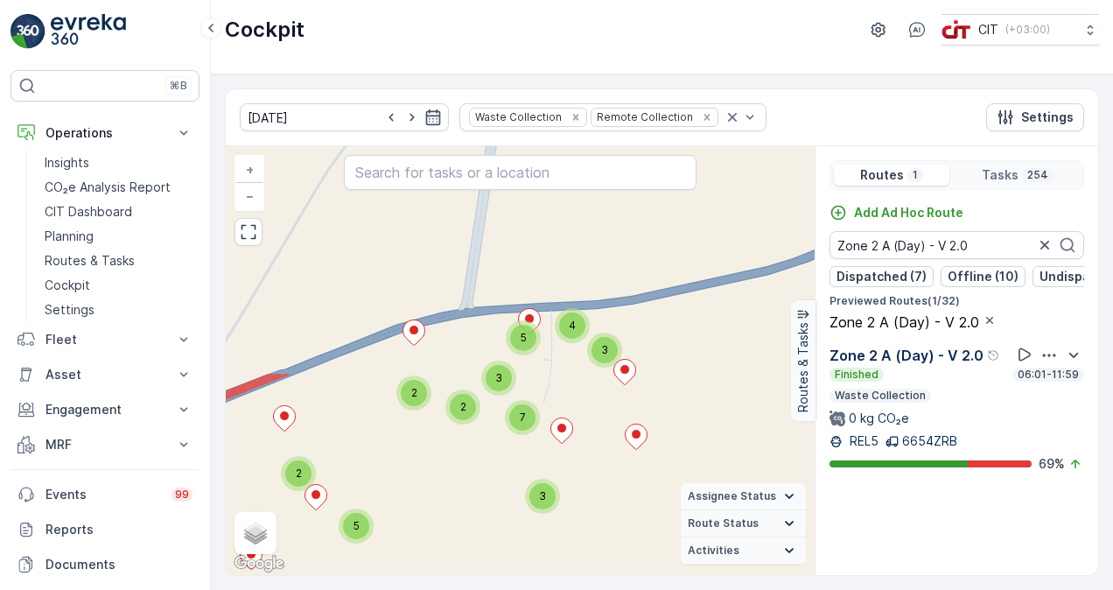
drag, startPoint x: 472, startPoint y: 233, endPoint x: 504, endPoint y: 503, distance: 272.1
click at [504, 503] on div "5 3 2 2 5 2 3 2 3 4 5 2 3 7 9 26 5 14 18 24 5 29 3 8 8 2 6 10 7 17 + − Satellit…" at bounding box center [520, 360] width 589 height 429
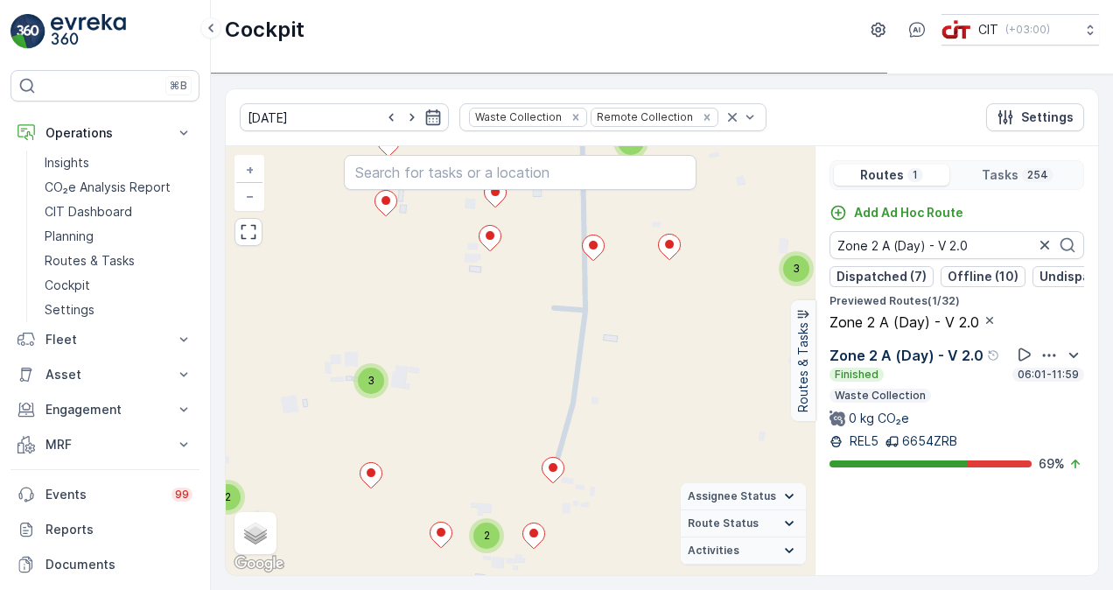
click at [588, 381] on div "4 3 2 2 2 2 3 2 2 3 2 2 3 3 3 5 2 2 3 3 2 4 2 2 2 2 4 2 2 2 2 2 4 2 2 3 2 4 2 3…" at bounding box center [520, 360] width 589 height 429
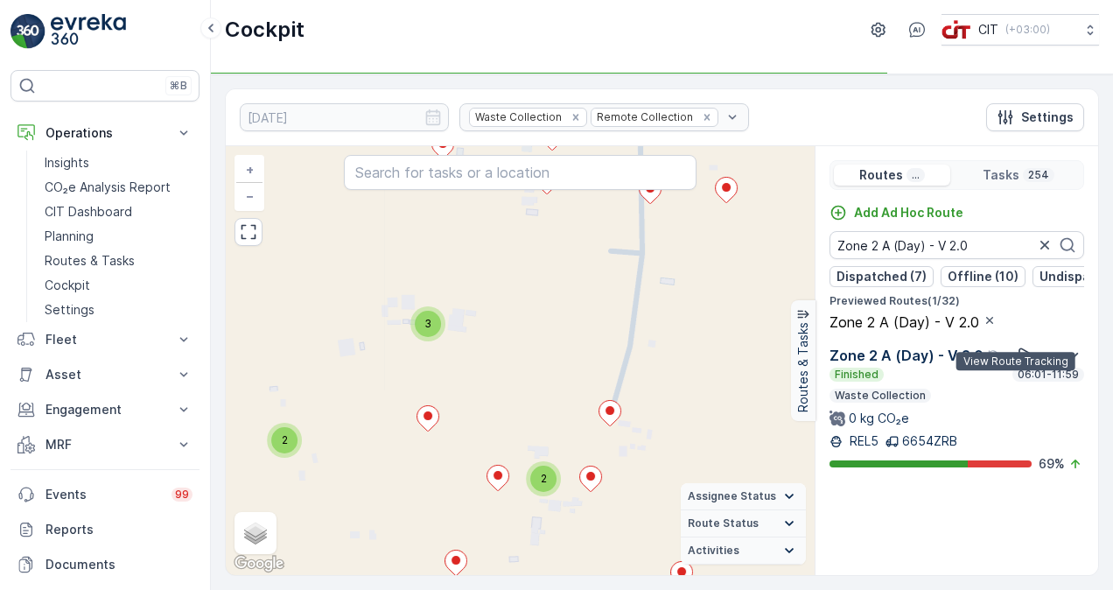
click at [1016, 363] on icon at bounding box center [1024, 354] width 17 height 17
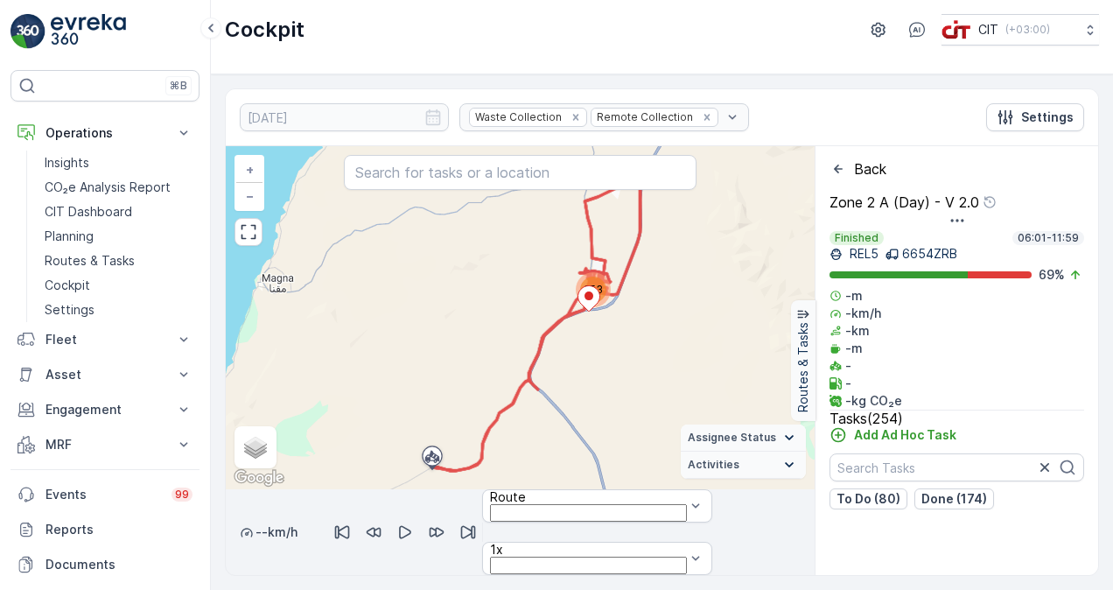
drag, startPoint x: 247, startPoint y: 552, endPoint x: 616, endPoint y: 548, distance: 369.2
click at [568, 558] on div at bounding box center [568, 558] width 0 height 0
drag, startPoint x: 618, startPoint y: 549, endPoint x: 681, endPoint y: 546, distance: 62.2
click at [681, 575] on div at bounding box center [520, 575] width 589 height 0
drag, startPoint x: 681, startPoint y: 546, endPoint x: 220, endPoint y: 541, distance: 461.0
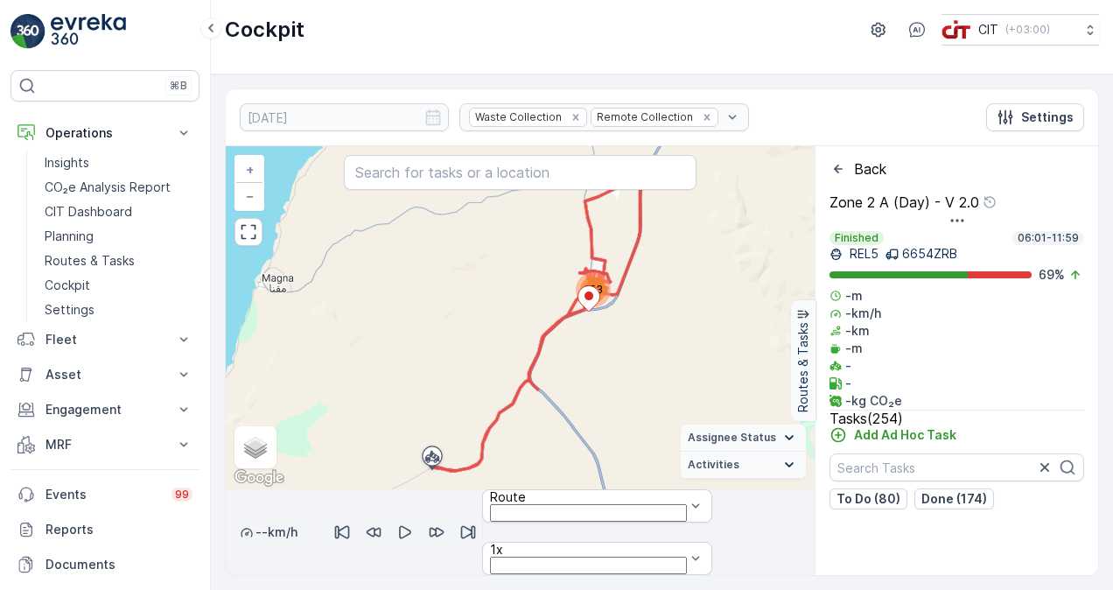
click at [220, 541] on div "12.10.2025 Waste Collection Remote Collection Settings 253 + − Satellite Roadma…" at bounding box center [662, 331] width 902 height 515
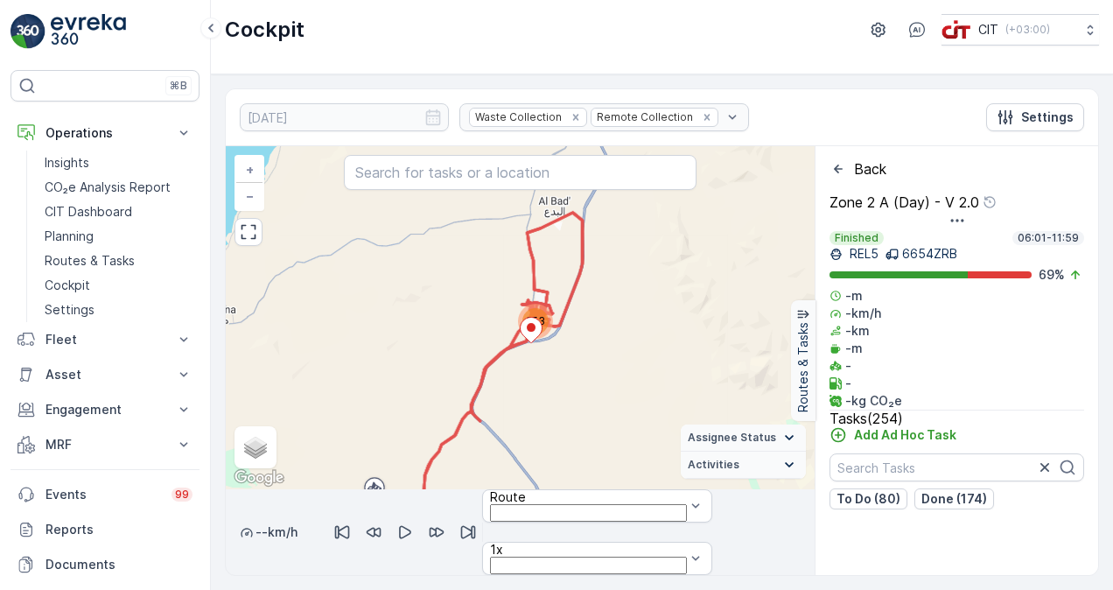
drag, startPoint x: 641, startPoint y: 297, endPoint x: 583, endPoint y: 327, distance: 64.9
click at [583, 327] on div "253 + − Satellite Roadmap Terrain Hybrid Leaflet Keyboard shortcuts Map Data Ma…" at bounding box center [520, 317] width 589 height 343
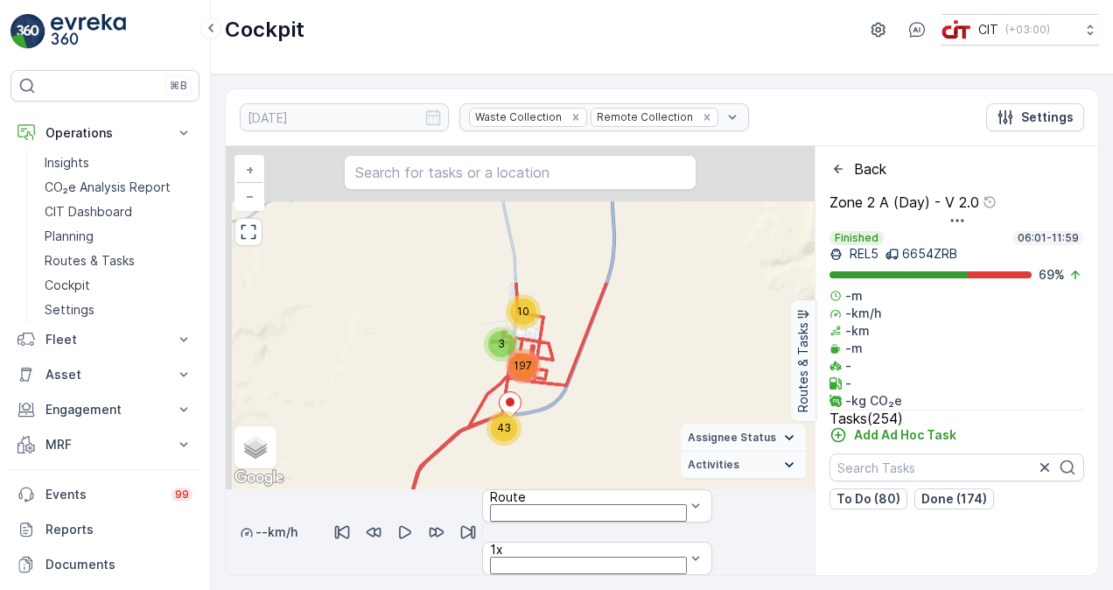
drag, startPoint x: 555, startPoint y: 290, endPoint x: 584, endPoint y: 459, distance: 171.3
click at [584, 459] on div "10 3 43 197 + − Satellite Roadmap Terrain Hybrid Leaflet Keyboard shortcuts Map…" at bounding box center [520, 317] width 589 height 343
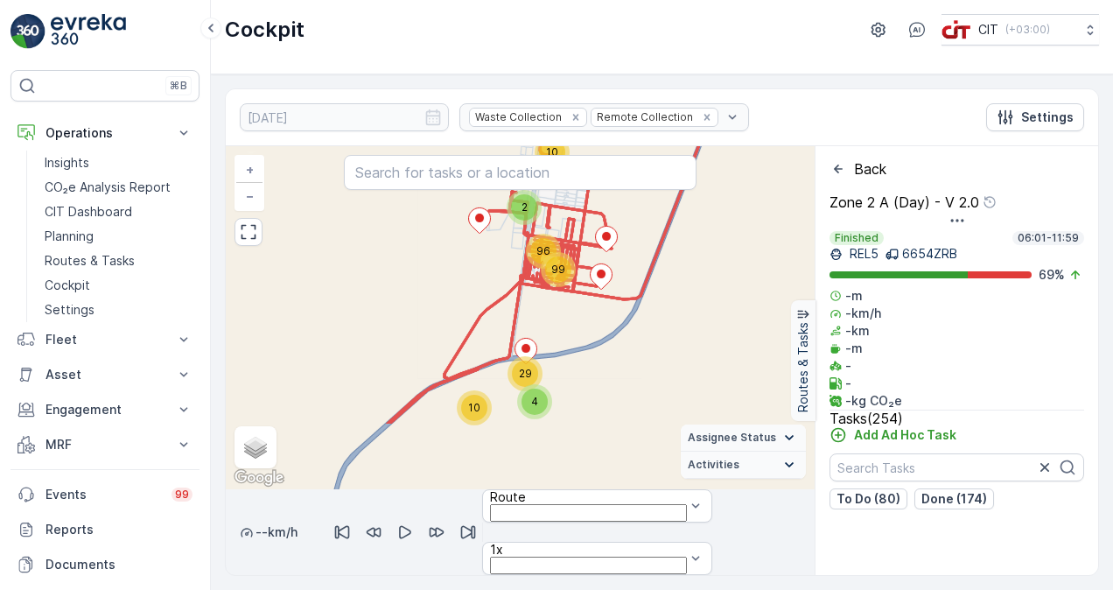
drag, startPoint x: 544, startPoint y: 411, endPoint x: 600, endPoint y: 320, distance: 106.8
click at [600, 320] on div "10 2 10 4 29 96 99 + − Satellite Roadmap Terrain Hybrid Leaflet Keyboard shortc…" at bounding box center [520, 317] width 589 height 343
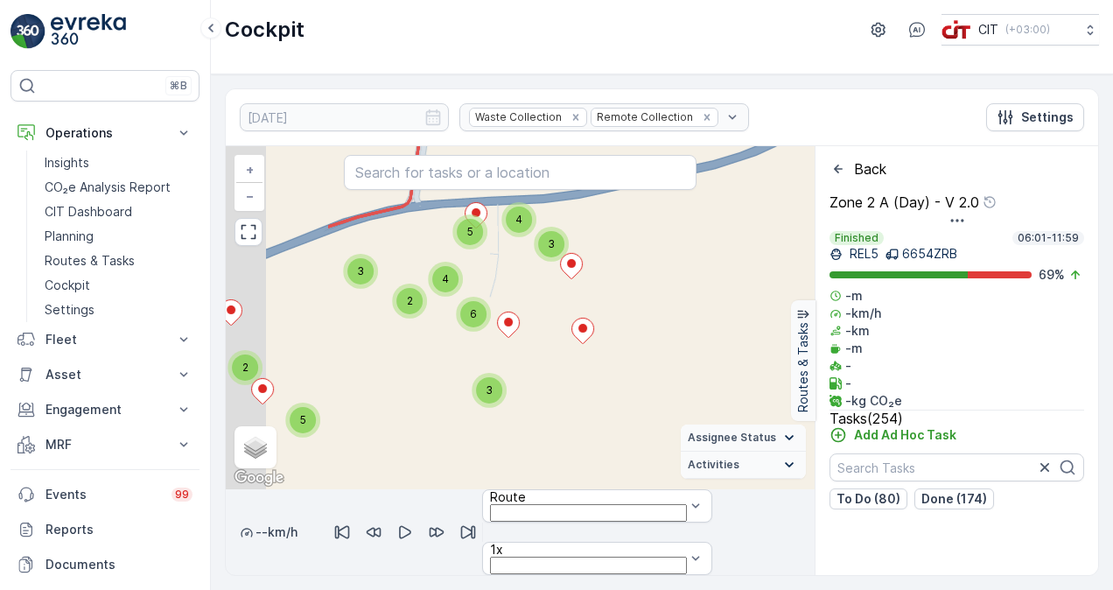
drag, startPoint x: 491, startPoint y: 392, endPoint x: 634, endPoint y: 385, distance: 143.6
click at [634, 385] on div "2 5 3 2 5 2 3 3 3 4 5 2 4 6 9 25 5 17 18 22 5 29 5 9 7 2 7 9 7 16 + − Satellite…" at bounding box center [520, 317] width 589 height 343
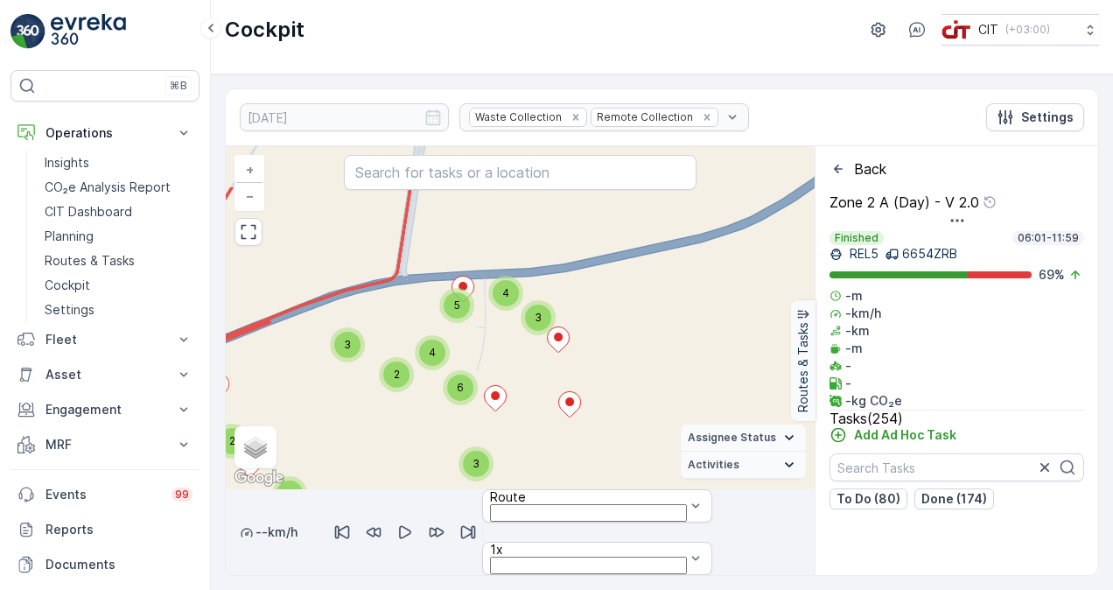
drag, startPoint x: 655, startPoint y: 353, endPoint x: 652, endPoint y: 394, distance: 40.4
click at [653, 391] on div "2 5 3 2 5 2 3 3 3 4 5 2 4 6 9 25 5 17 18 22 5 29 5 9 7 2 7 9 7 16 + − Satellite…" at bounding box center [520, 317] width 589 height 343
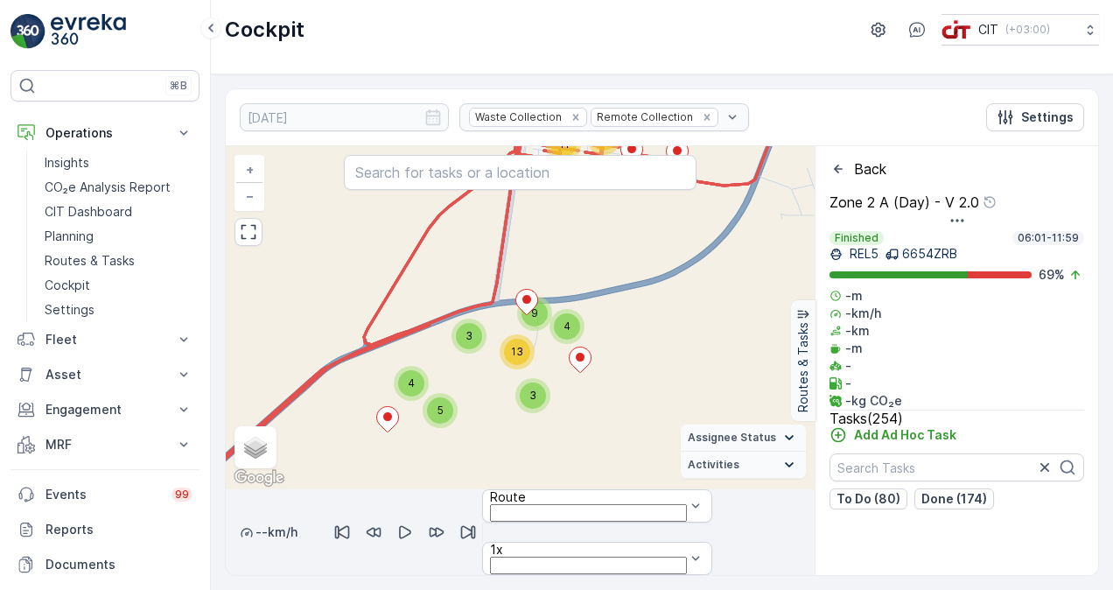
drag, startPoint x: 597, startPoint y: 266, endPoint x: 594, endPoint y: 406, distance: 140.0
click at [594, 405] on div "5 3 2 3 4 5 2 4 6 9 25 5 17 18 22 5 29 5 9 7 2 7 9 7 16 2 8 2 5 4 3 3 4 9 13 34…" at bounding box center [520, 317] width 589 height 343
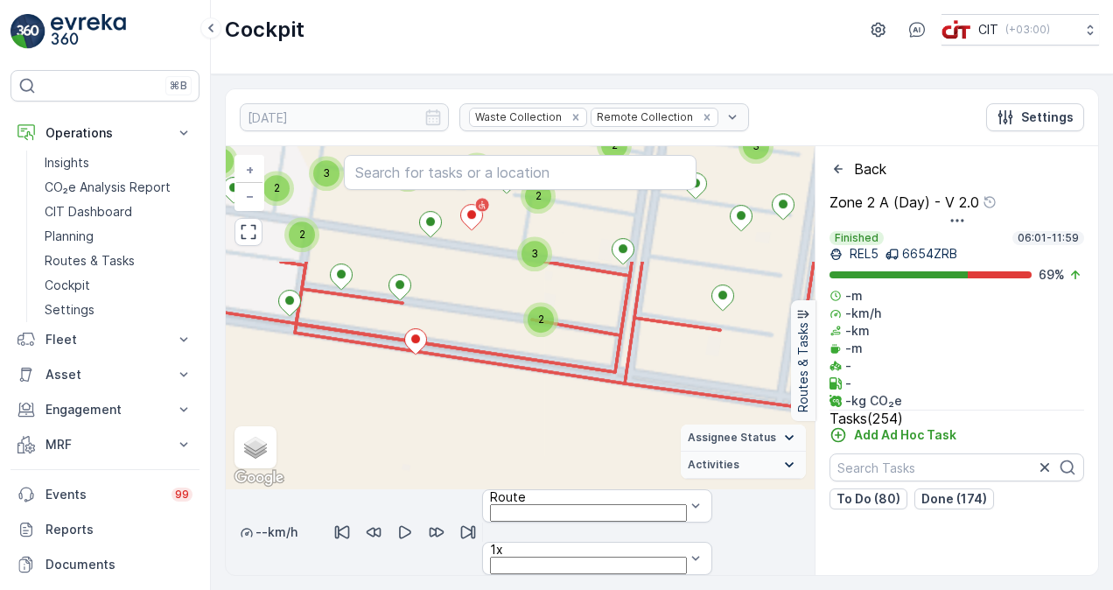
drag, startPoint x: 523, startPoint y: 292, endPoint x: 551, endPoint y: 459, distance: 169.4
click at [551, 459] on div "4 2 2 2 4 6 10 4 8 5 6 4 6 2 4 4 5 3 6 5 6 2 4 3 9 4 8 3 4 5 3 4 6 3 3 6 7 2 4 …" at bounding box center [520, 317] width 589 height 343
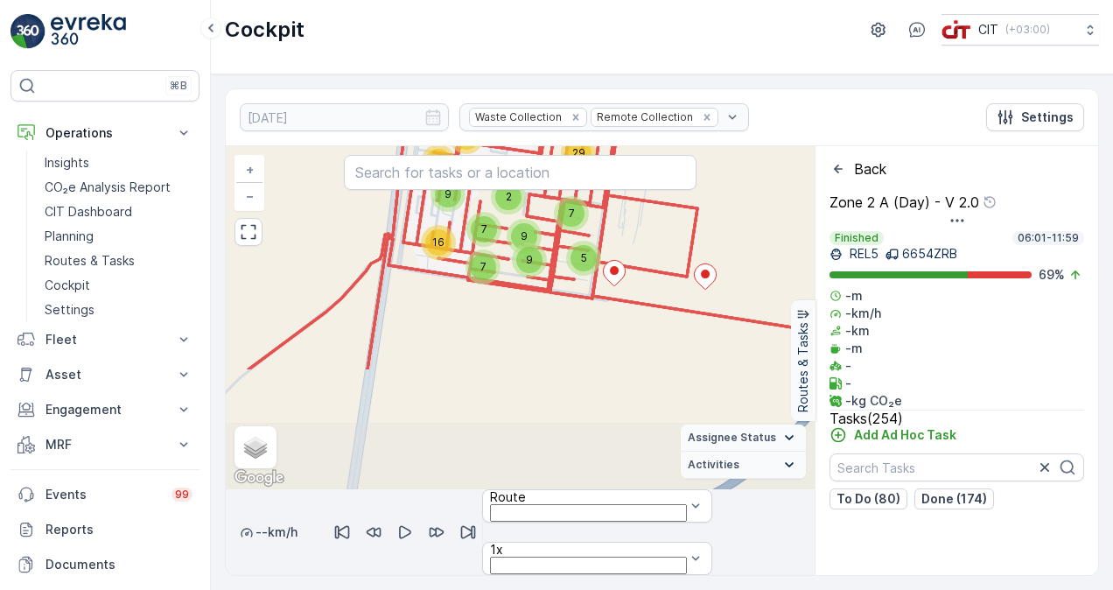
drag, startPoint x: 556, startPoint y: 450, endPoint x: 532, endPoint y: 320, distance: 131.8
click at [532, 320] on div "2 5 3 2 5 2 3 3 3 4 5 2 4 6 9 25 5 17 18 22 5 29 5 9 7 2 7 9 7 16 + − Satellite…" at bounding box center [520, 317] width 589 height 343
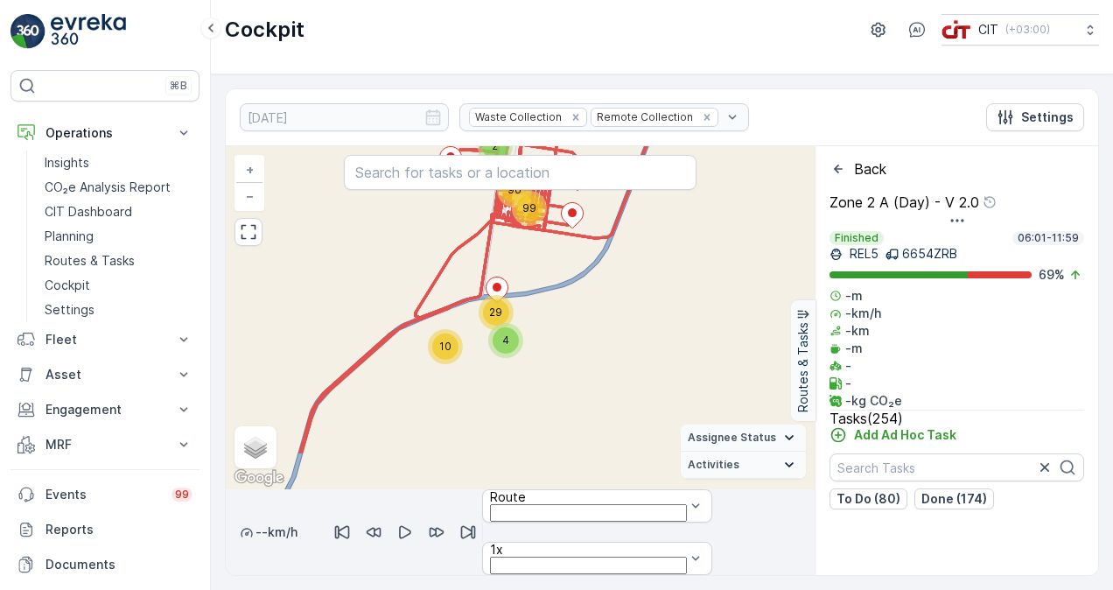
drag, startPoint x: 625, startPoint y: 404, endPoint x: 526, endPoint y: 366, distance: 106.9
click at [526, 366] on div "10 2 10 4 29 96 99 + − Satellite Roadmap Terrain Hybrid Leaflet Keyboard shortc…" at bounding box center [520, 317] width 589 height 343
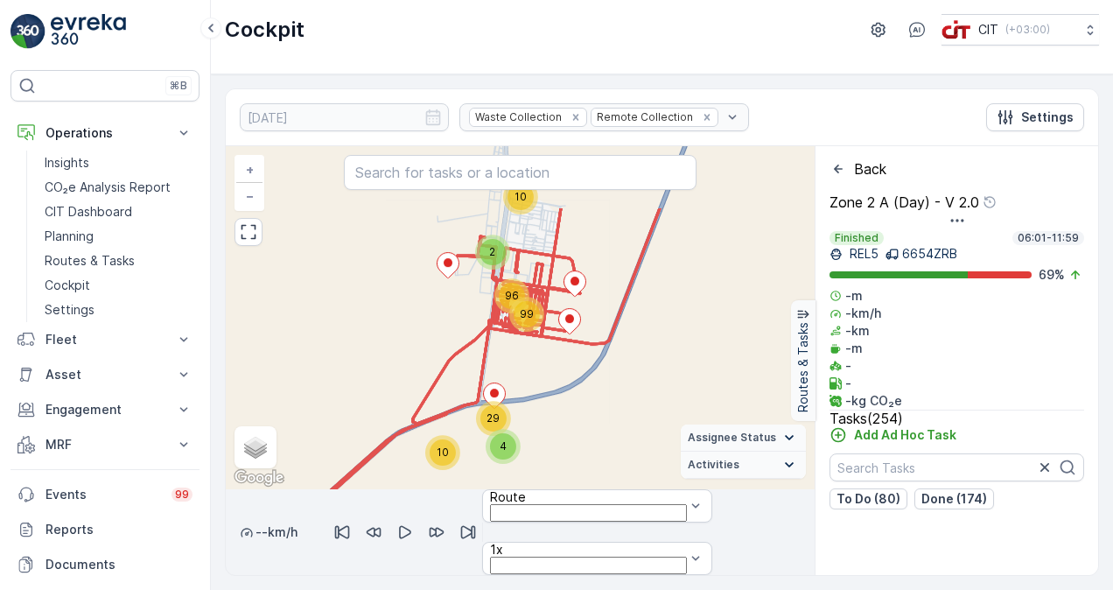
drag, startPoint x: 588, startPoint y: 288, endPoint x: 587, endPoint y: 382, distance: 94.5
click at [587, 382] on div "10 2 10 4 29 96 99 + − Satellite Roadmap Terrain Hybrid Leaflet Keyboard shortc…" at bounding box center [520, 317] width 589 height 343
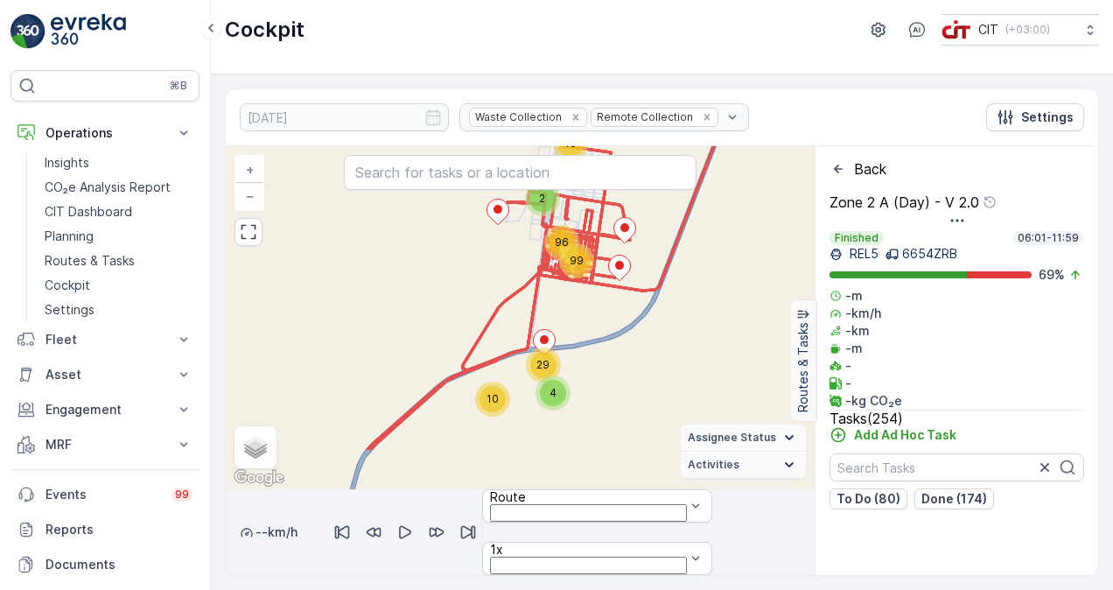
drag, startPoint x: 587, startPoint y: 421, endPoint x: 637, endPoint y: 367, distance: 73.0
click at [637, 367] on div "10 2 10 4 29 96 99 + − Satellite Roadmap Terrain Hybrid Leaflet Keyboard shortc…" at bounding box center [520, 317] width 589 height 343
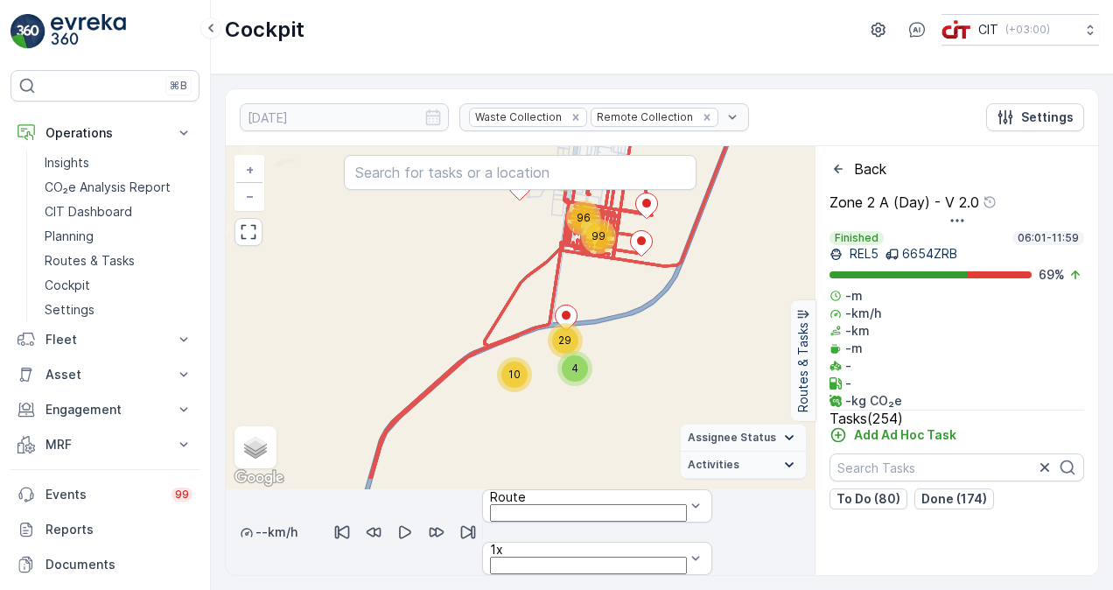
drag, startPoint x: 621, startPoint y: 384, endPoint x: 644, endPoint y: 360, distance: 33.4
click at [644, 360] on div "10 2 10 4 29 96 99 + − Satellite Roadmap Terrain Hybrid Leaflet Keyboard shortc…" at bounding box center [520, 317] width 589 height 343
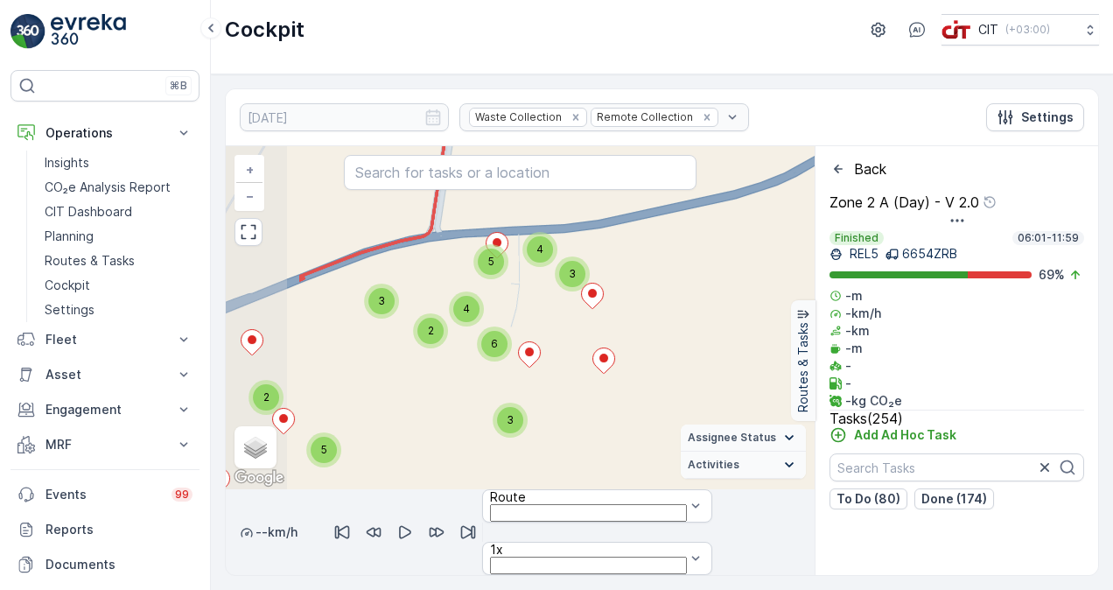
drag, startPoint x: 510, startPoint y: 348, endPoint x: 642, endPoint y: 366, distance: 133.2
click at [642, 366] on div "2 5 3 2 5 2 3 3 3 4 5 2 4 6 9 25 5 17 18 22 5 29 5 9 7 2 7 9 7 16 + − Satellite…" at bounding box center [520, 317] width 589 height 343
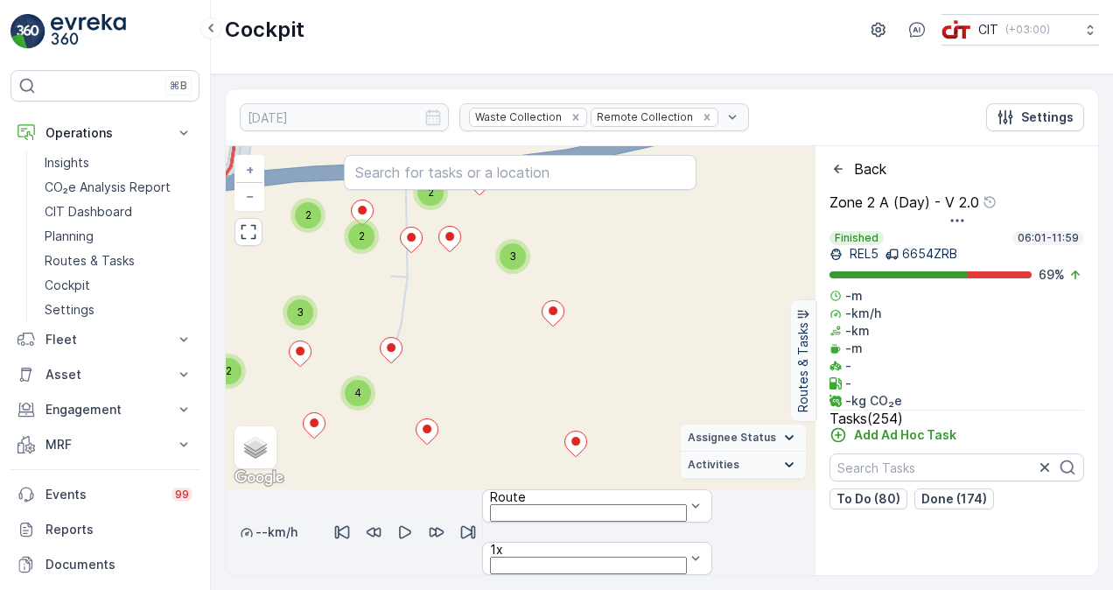
drag, startPoint x: 617, startPoint y: 267, endPoint x: 647, endPoint y: 333, distance: 73.2
click at [647, 333] on div "2 4 3 2 4 2 2 3 2 2 2 2 3 4 2 6 3 10 4 8 5 6 4 6 2 4 3 4 5 2 3 6 5 6 2 2 4 3 9 …" at bounding box center [520, 317] width 589 height 343
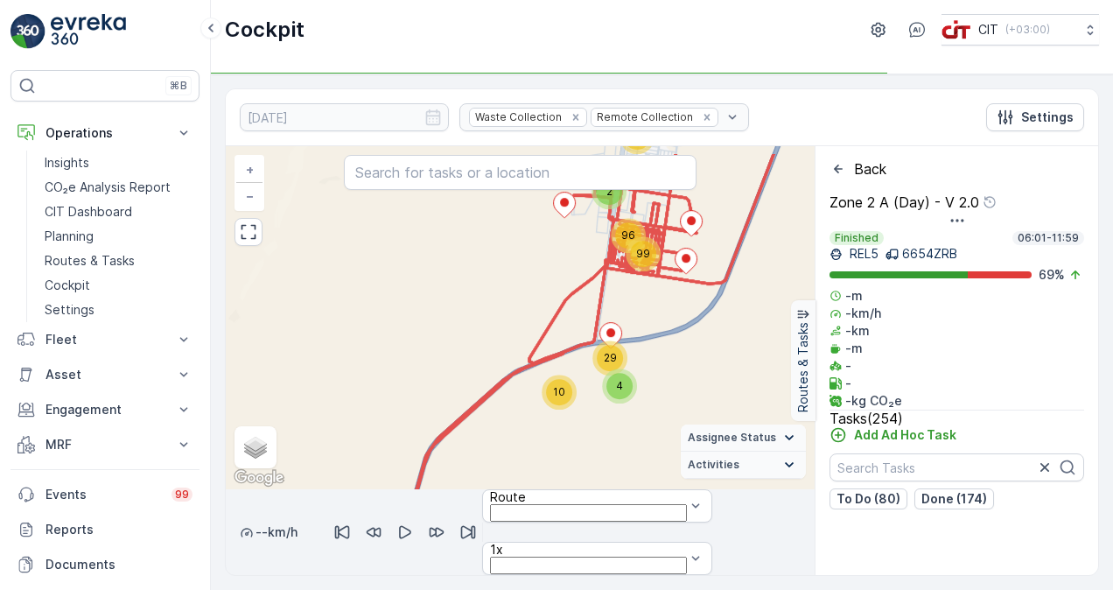
drag, startPoint x: 493, startPoint y: 401, endPoint x: 553, endPoint y: 442, distance: 71.8
click at [553, 442] on div "10 2 10 4 29 96 99 + − Satellite Roadmap Terrain Hybrid Leaflet Keyboard shortc…" at bounding box center [520, 317] width 589 height 343
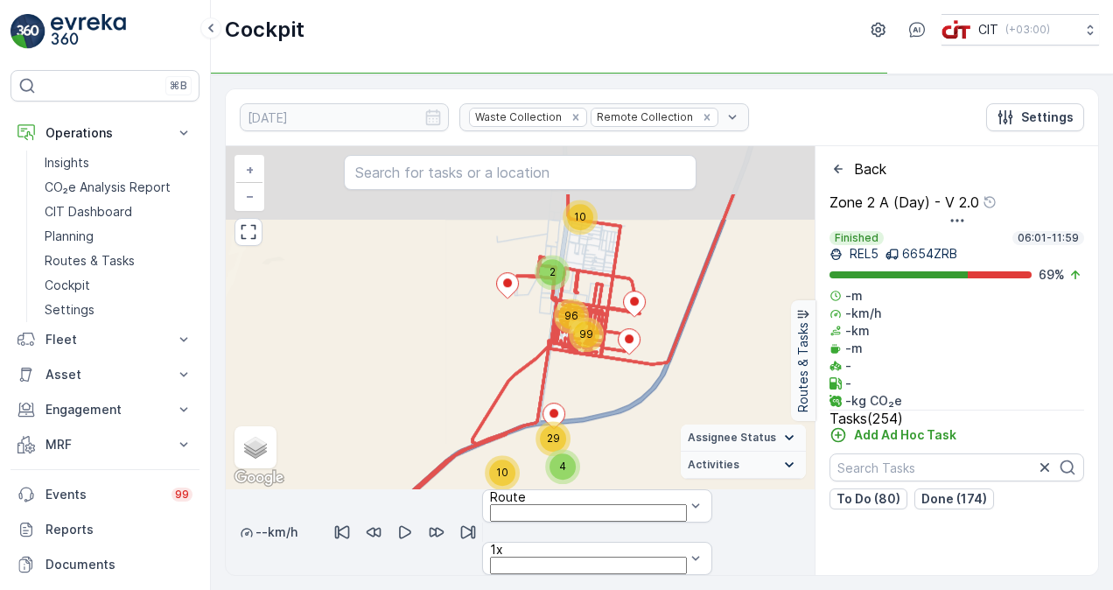
drag, startPoint x: 660, startPoint y: 294, endPoint x: 590, endPoint y: 392, distance: 119.9
click at [590, 392] on div "10 2 10 4 29 96 99 + − Satellite Roadmap Terrain Hybrid Leaflet Keyboard shortc…" at bounding box center [520, 317] width 589 height 343
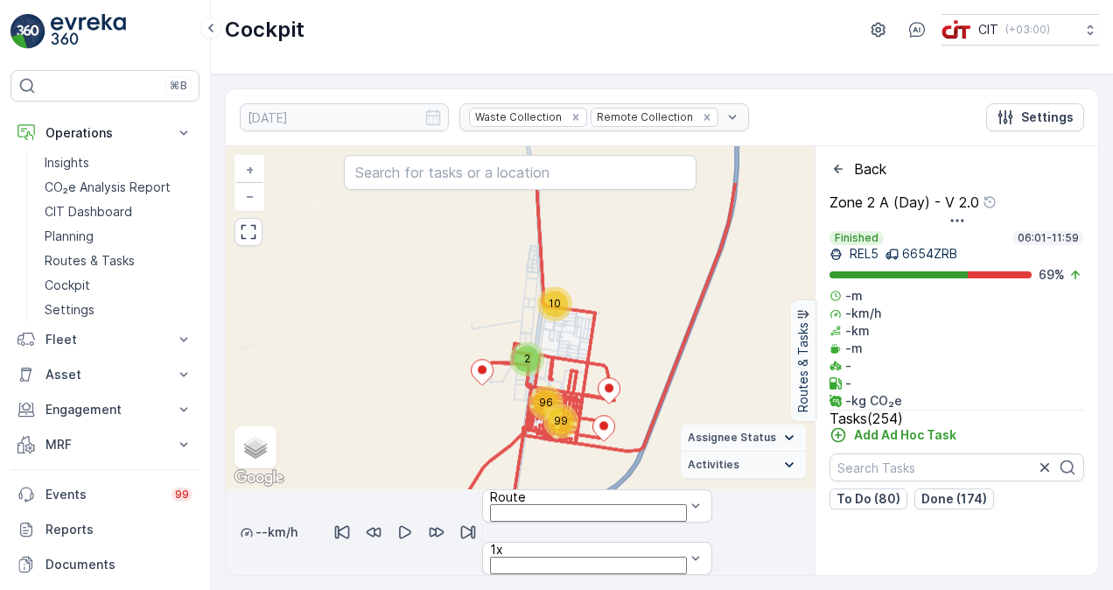
drag, startPoint x: 674, startPoint y: 254, endPoint x: 660, endPoint y: 323, distance: 70.3
click at [660, 323] on div "10 2 10 4 29 96 99 + − Satellite Roadmap Terrain Hybrid Leaflet Keyboard shortc…" at bounding box center [520, 317] width 589 height 343
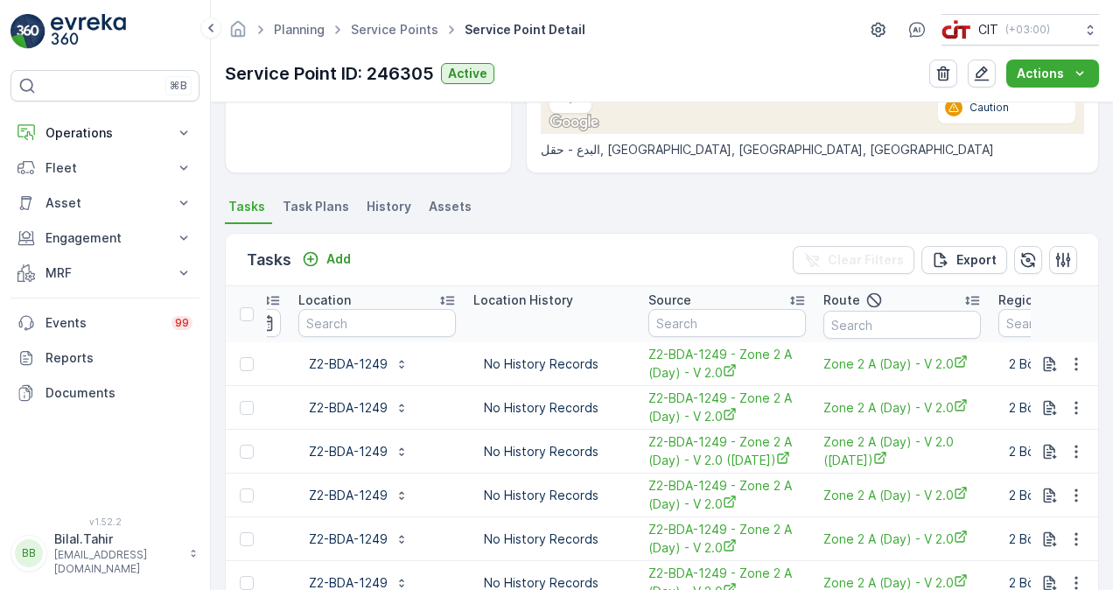
scroll to position [301, 0]
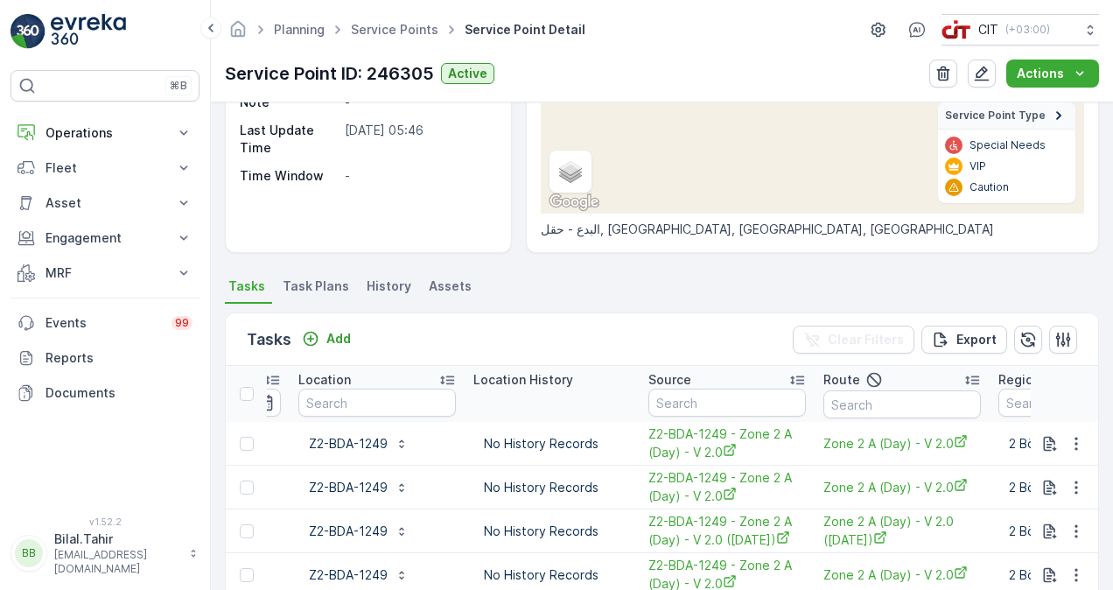
click at [604, 329] on div "Tasks Add Clear Filters Export" at bounding box center [662, 339] width 872 height 52
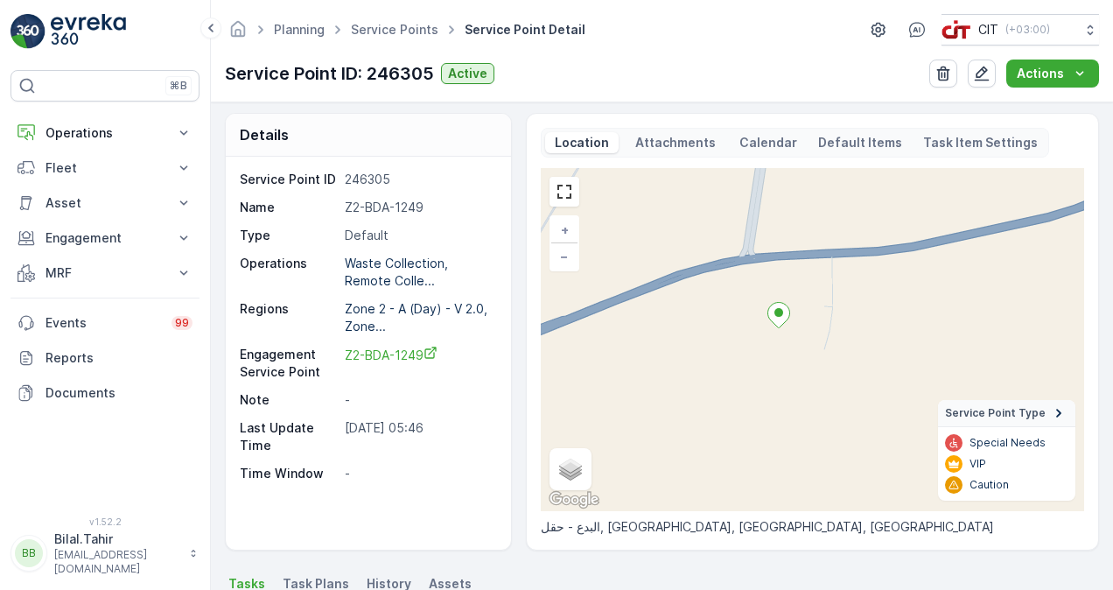
scroll to position [0, 0]
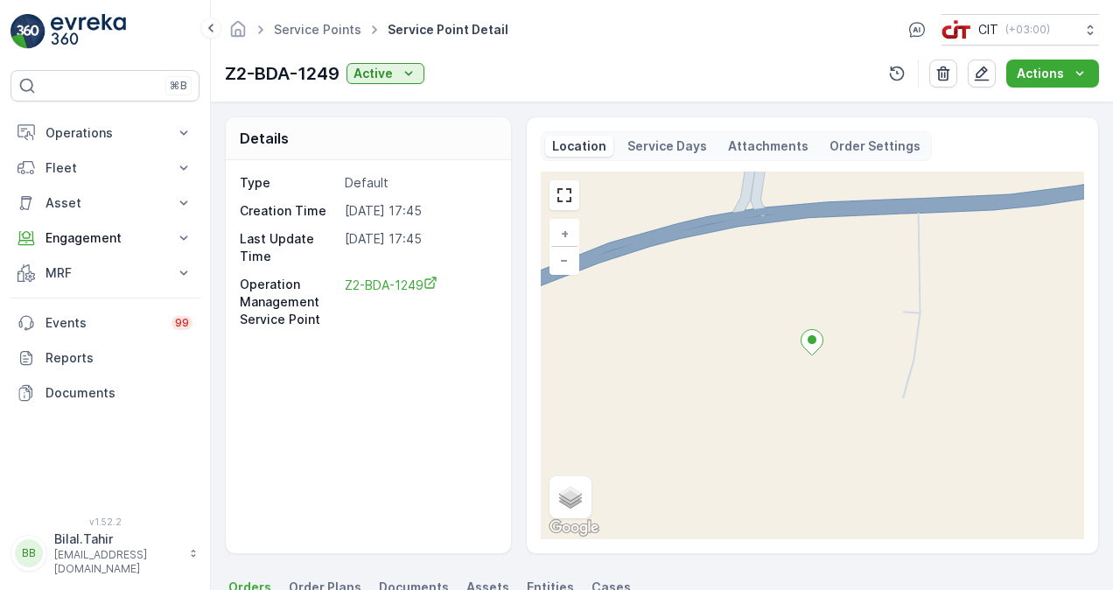
click at [660, 163] on div "Location Service Days Attachments Order Settings + − Satellite Roadmap Terrain …" at bounding box center [812, 335] width 543 height 408
click at [659, 156] on div "Location Service Days Attachments Order Settings" at bounding box center [736, 146] width 391 height 30
click at [660, 146] on p "Service Days" at bounding box center [667, 145] width 80 height 17
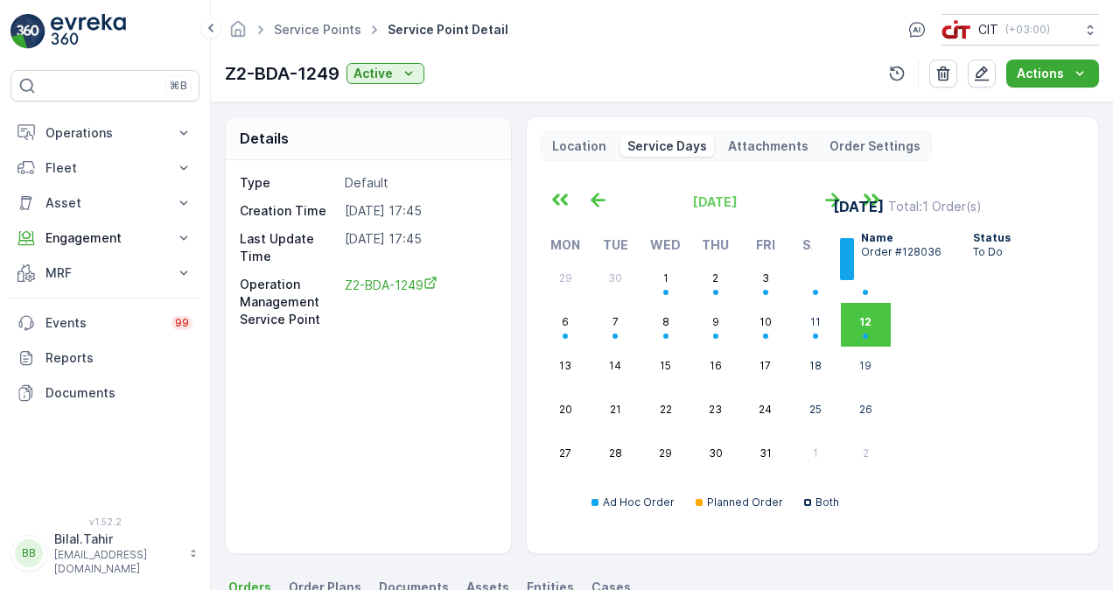
click at [751, 137] on p "Attachments" at bounding box center [768, 145] width 80 height 17
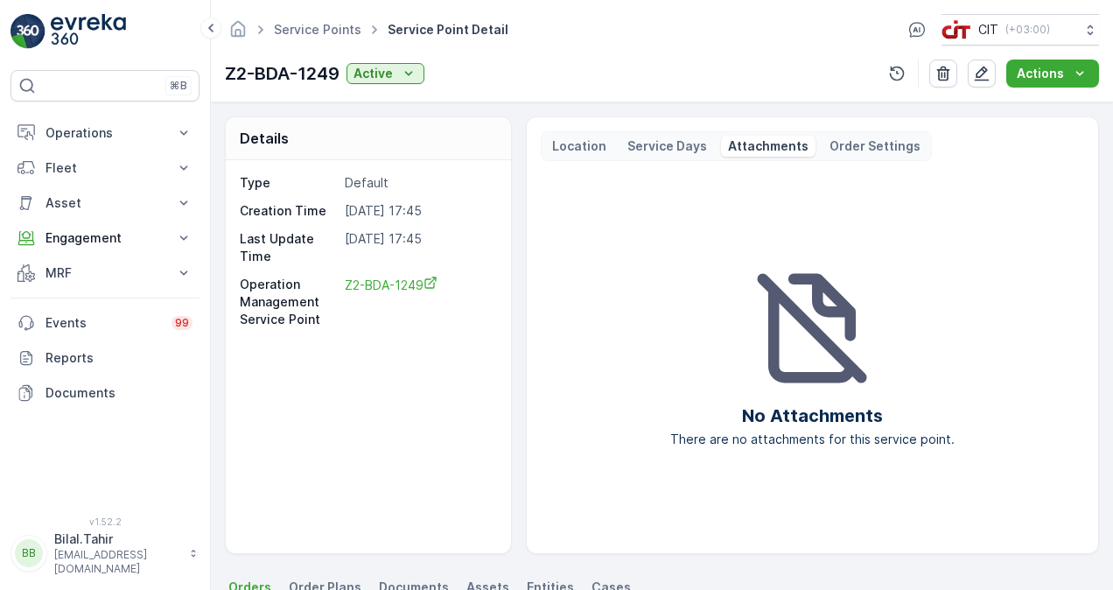
click at [841, 139] on p "Order Settings" at bounding box center [874, 145] width 91 height 17
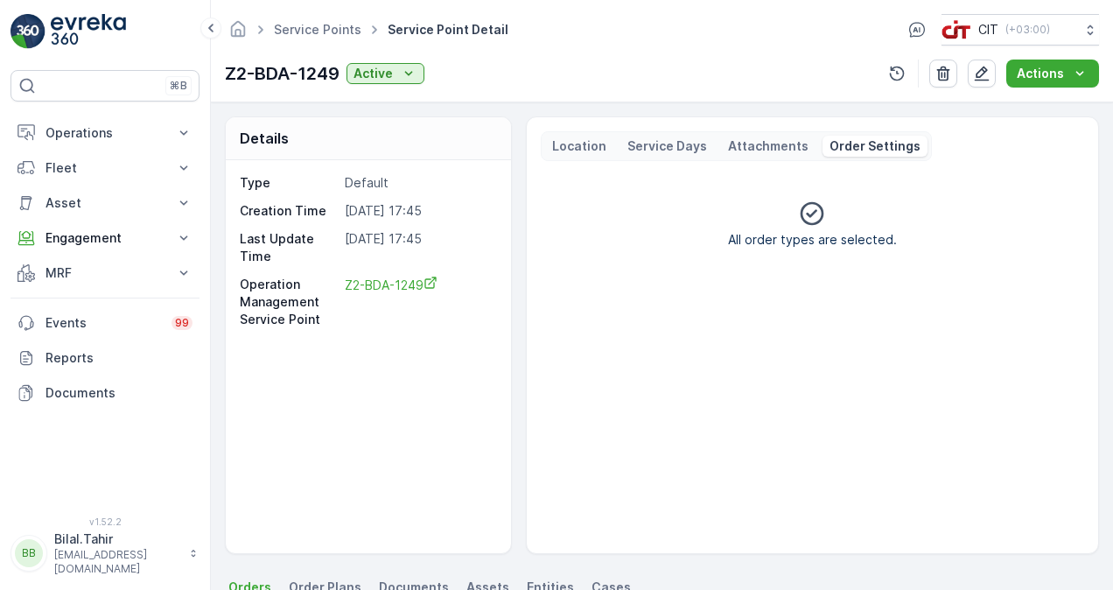
click at [752, 145] on p "Attachments" at bounding box center [768, 145] width 80 height 17
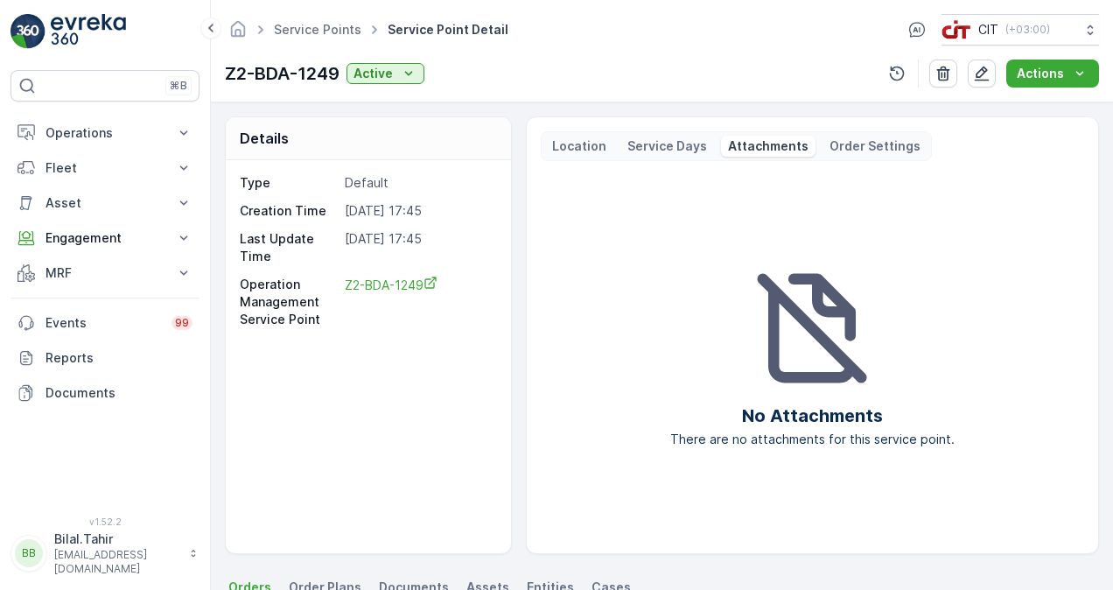
click at [660, 144] on p "Service Days" at bounding box center [667, 145] width 80 height 17
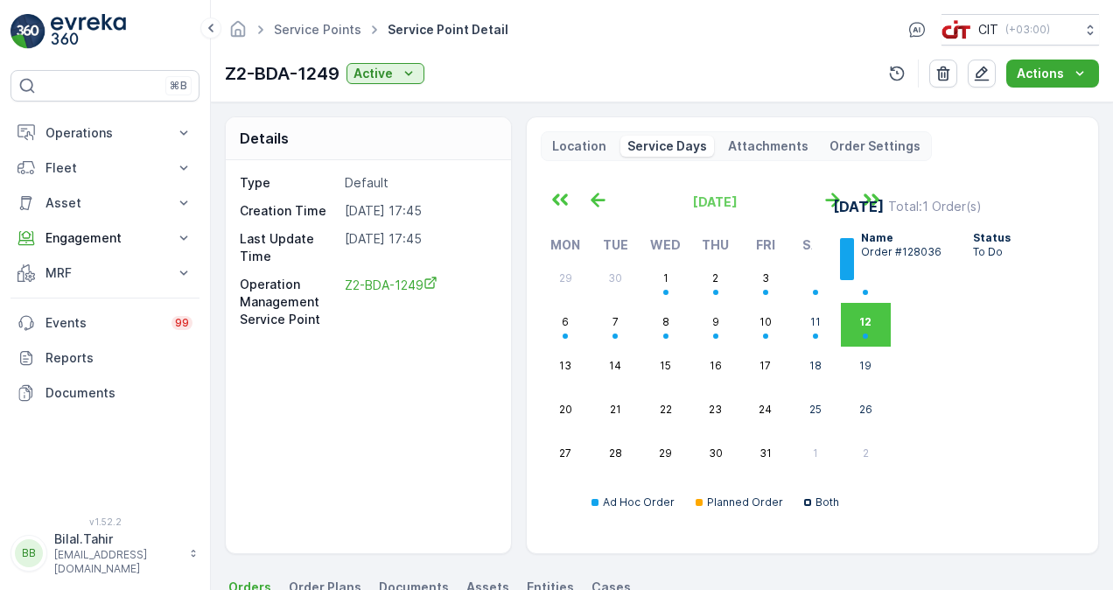
click at [563, 136] on div "Location" at bounding box center [579, 146] width 68 height 21
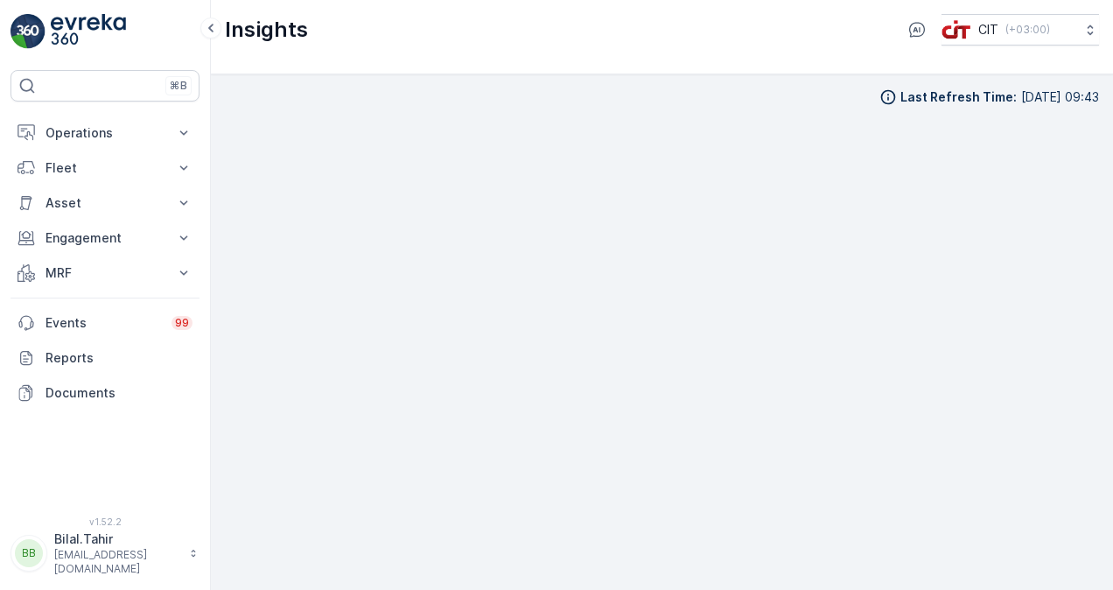
scroll to position [12, 0]
